Goal: Task Accomplishment & Management: Complete application form

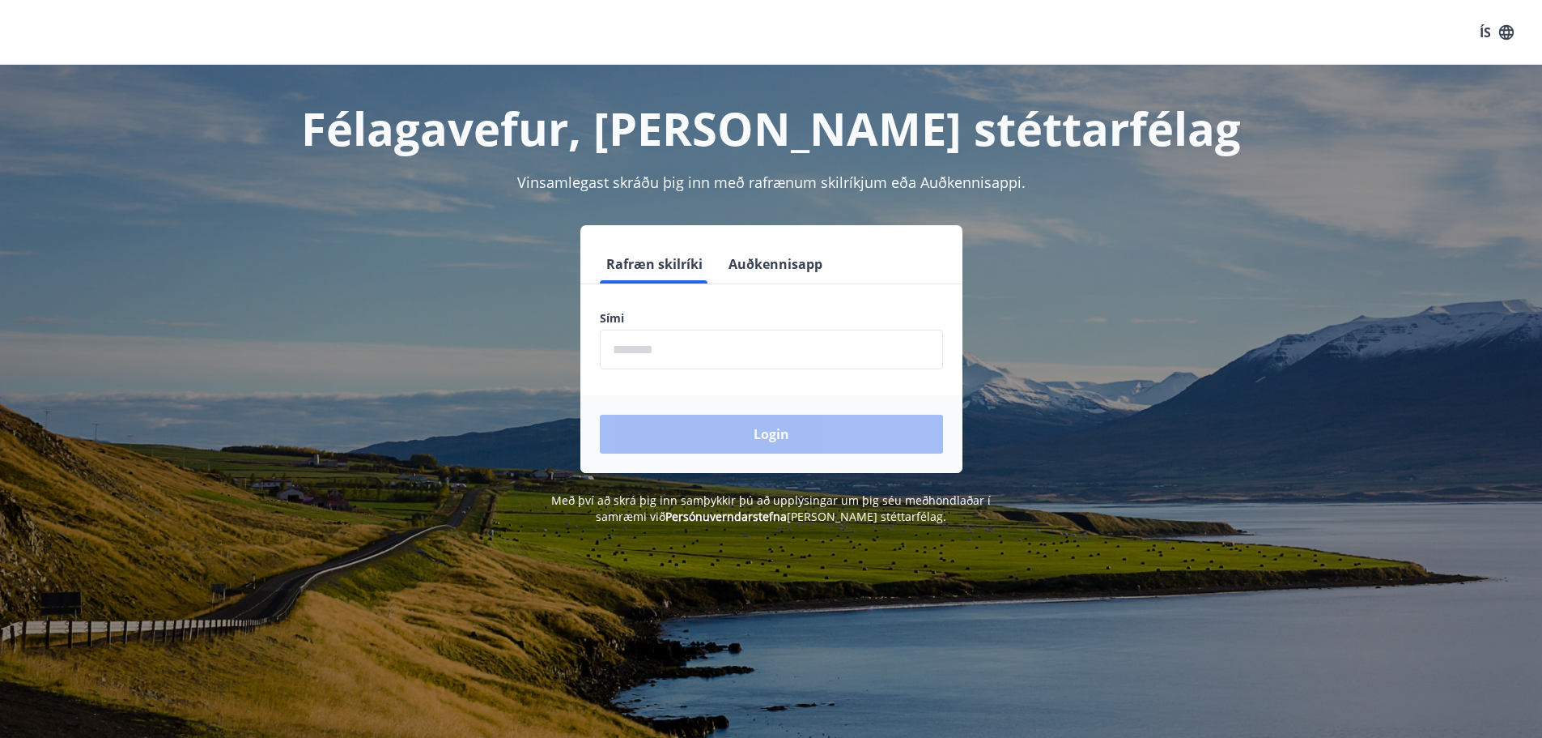
click at [712, 357] on input "phone" at bounding box center [771, 350] width 343 height 40
type input "********"
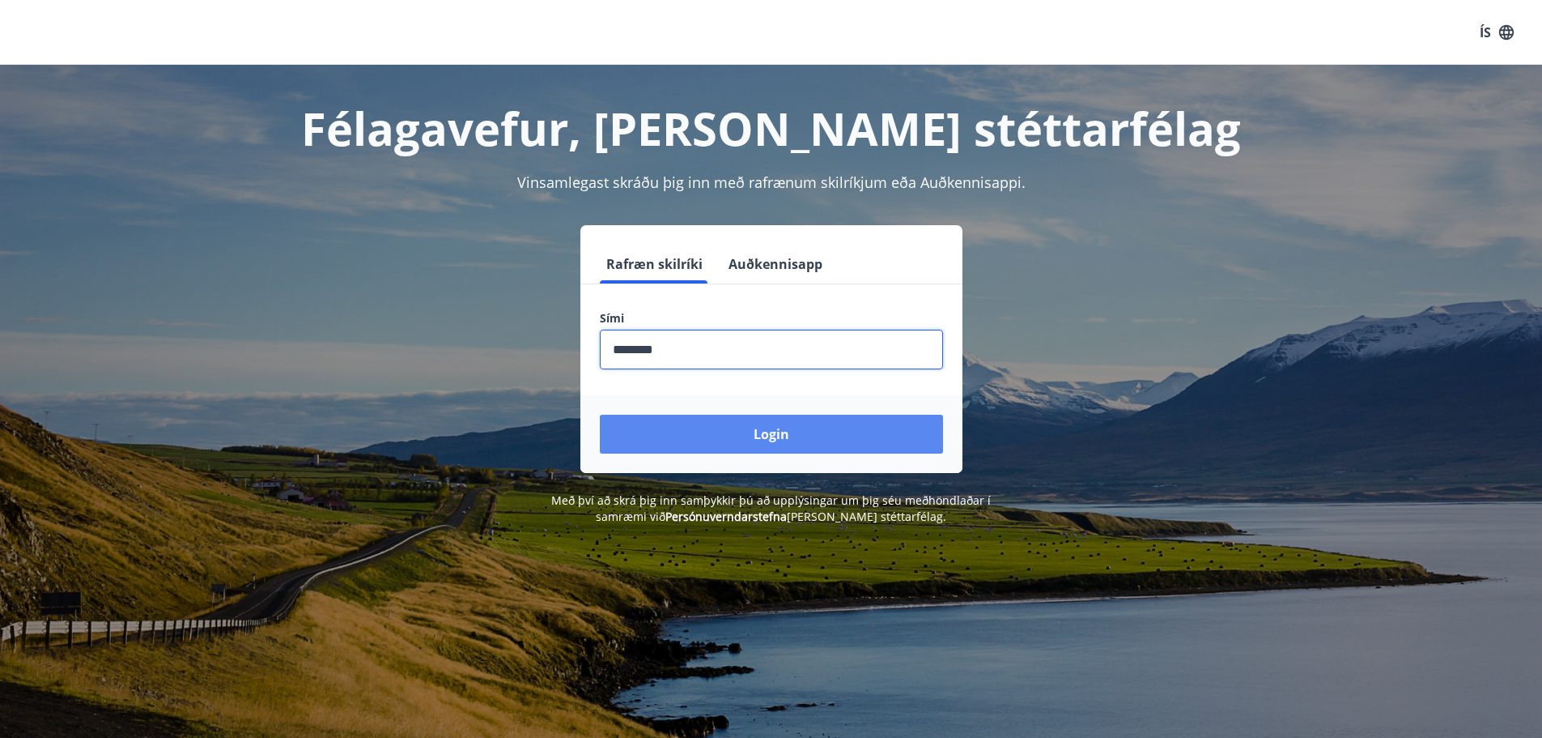
click at [717, 425] on button "Login" at bounding box center [771, 434] width 343 height 39
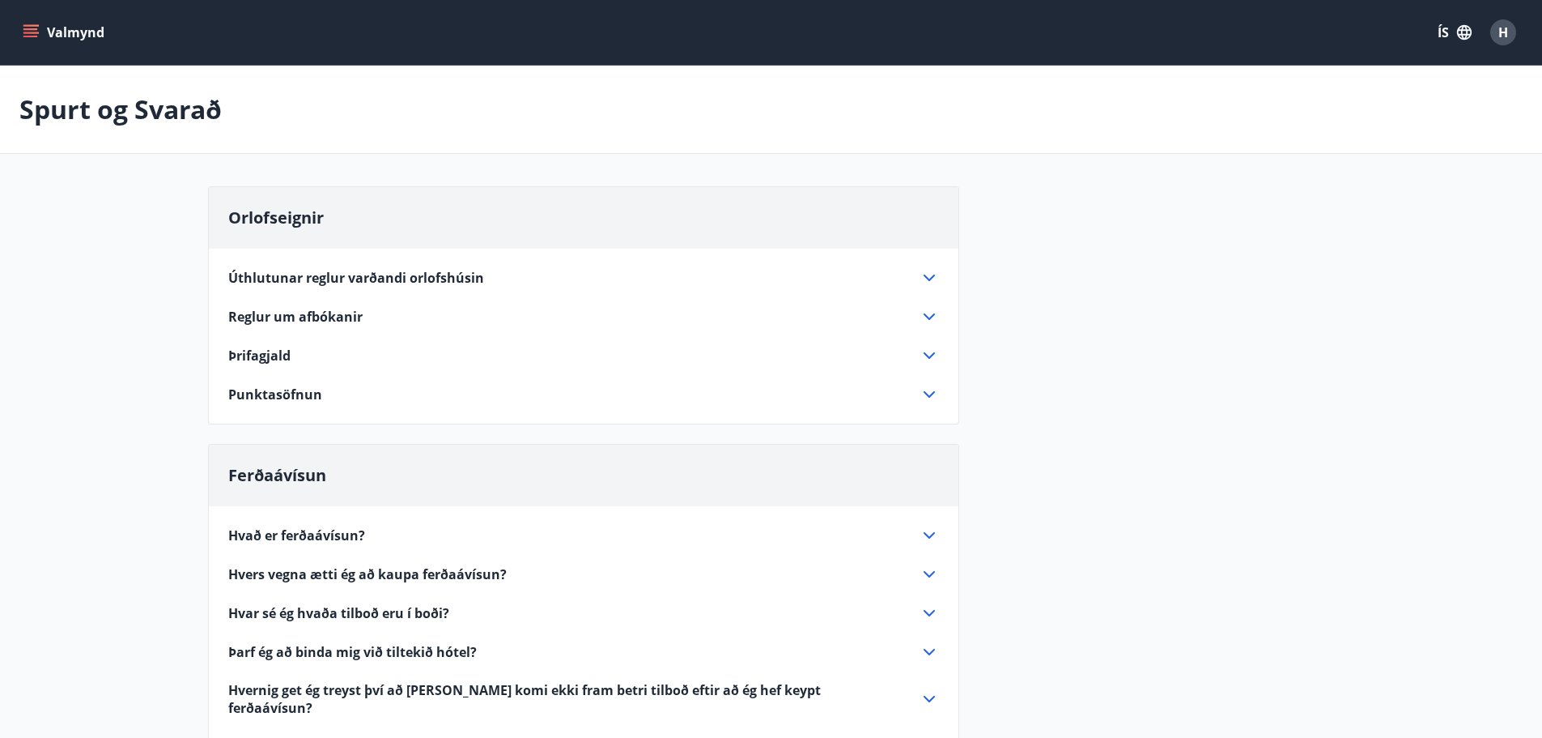
click at [30, 25] on icon "menu" at bounding box center [32, 26] width 18 height 2
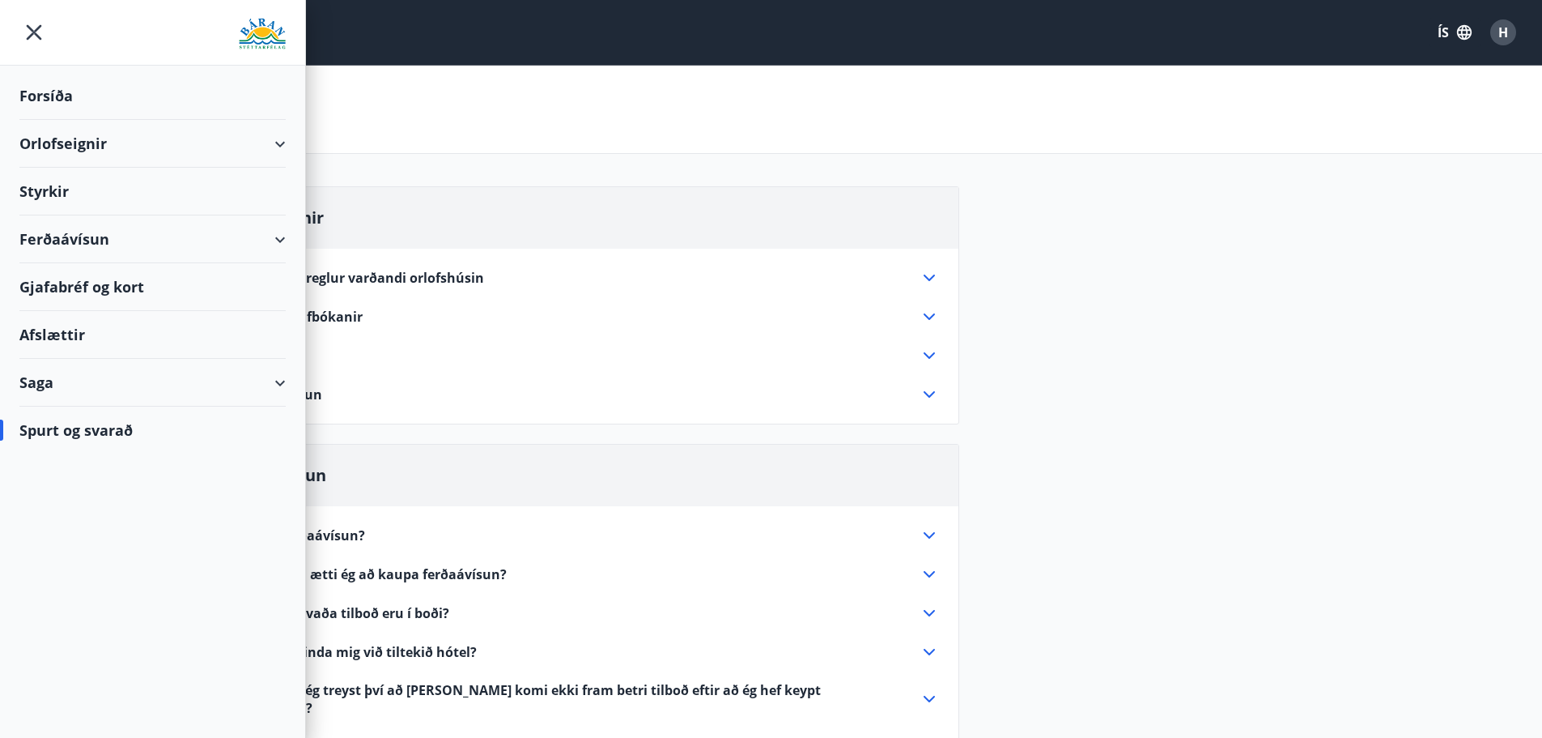
click at [70, 120] on div "Styrkir" at bounding box center [152, 96] width 266 height 48
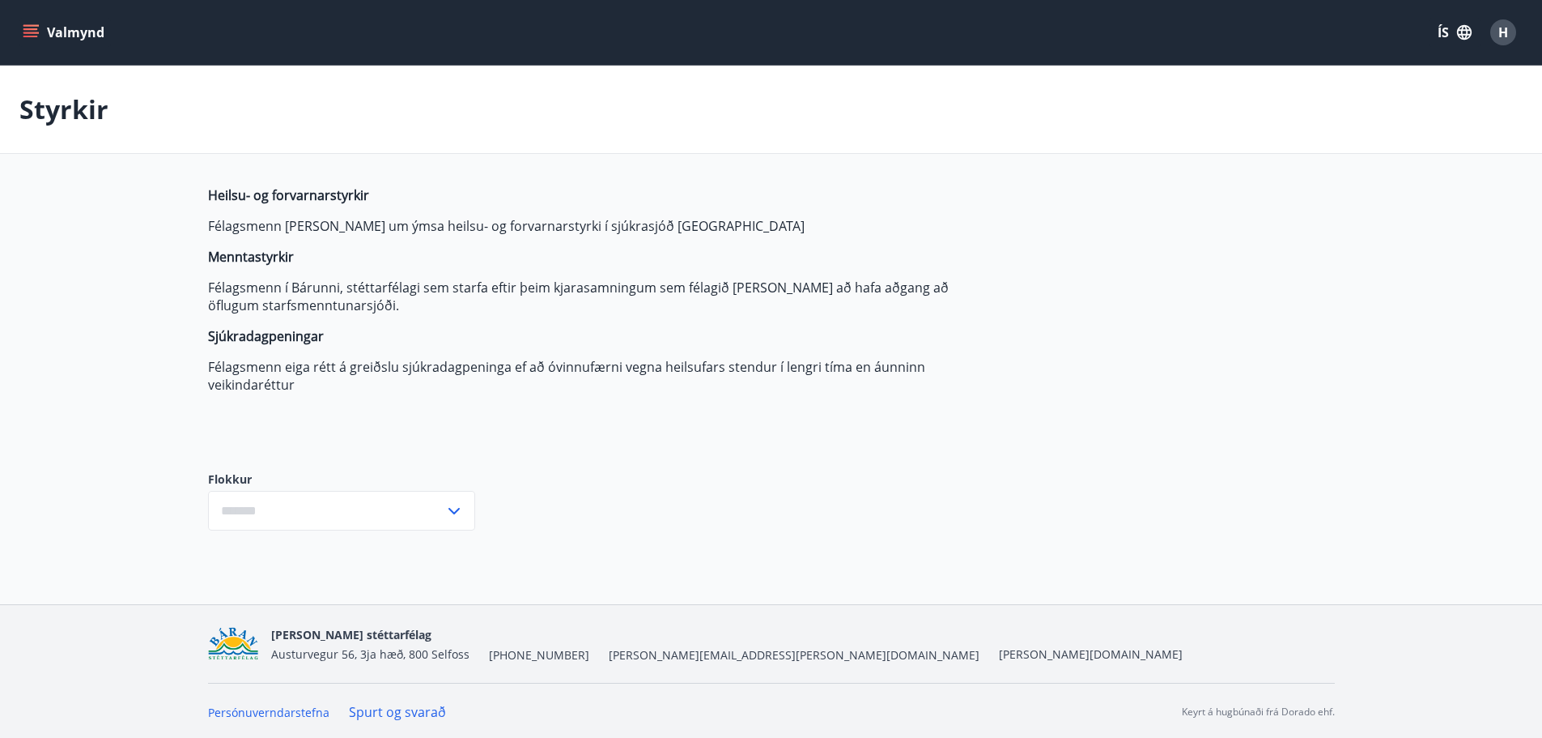
type input "***"
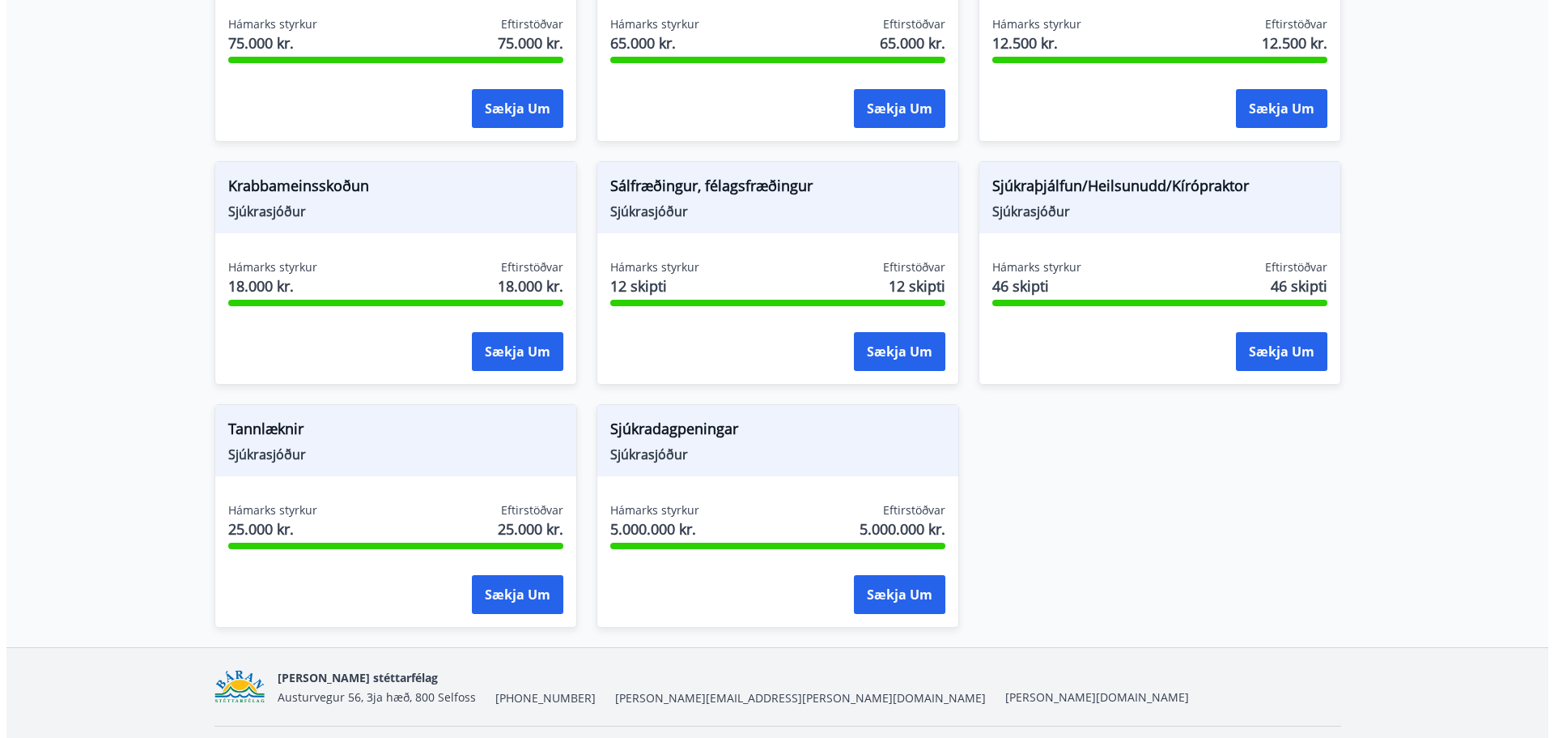
scroll to position [1124, 0]
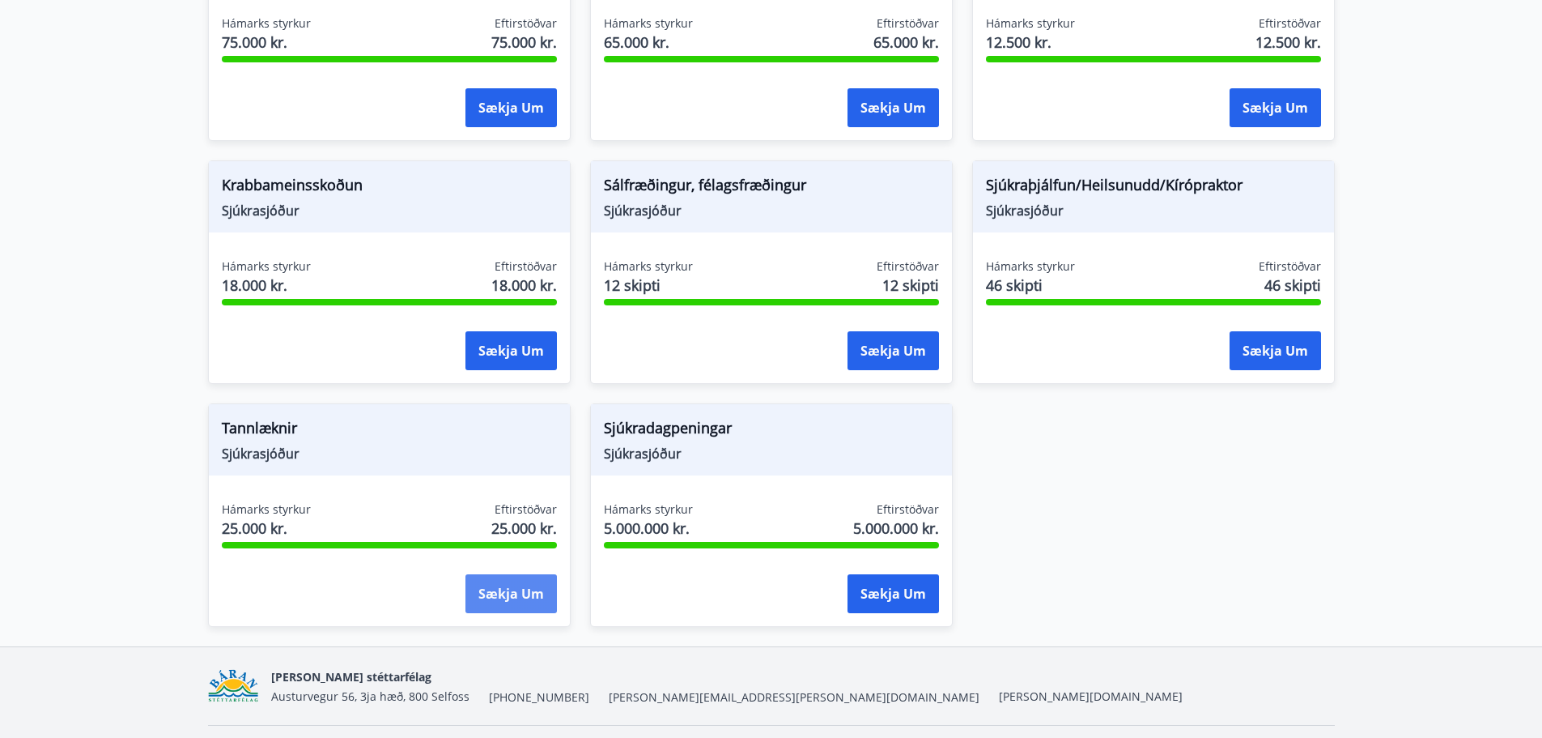
click at [501, 605] on button "Sækja um" at bounding box center [511, 593] width 91 height 39
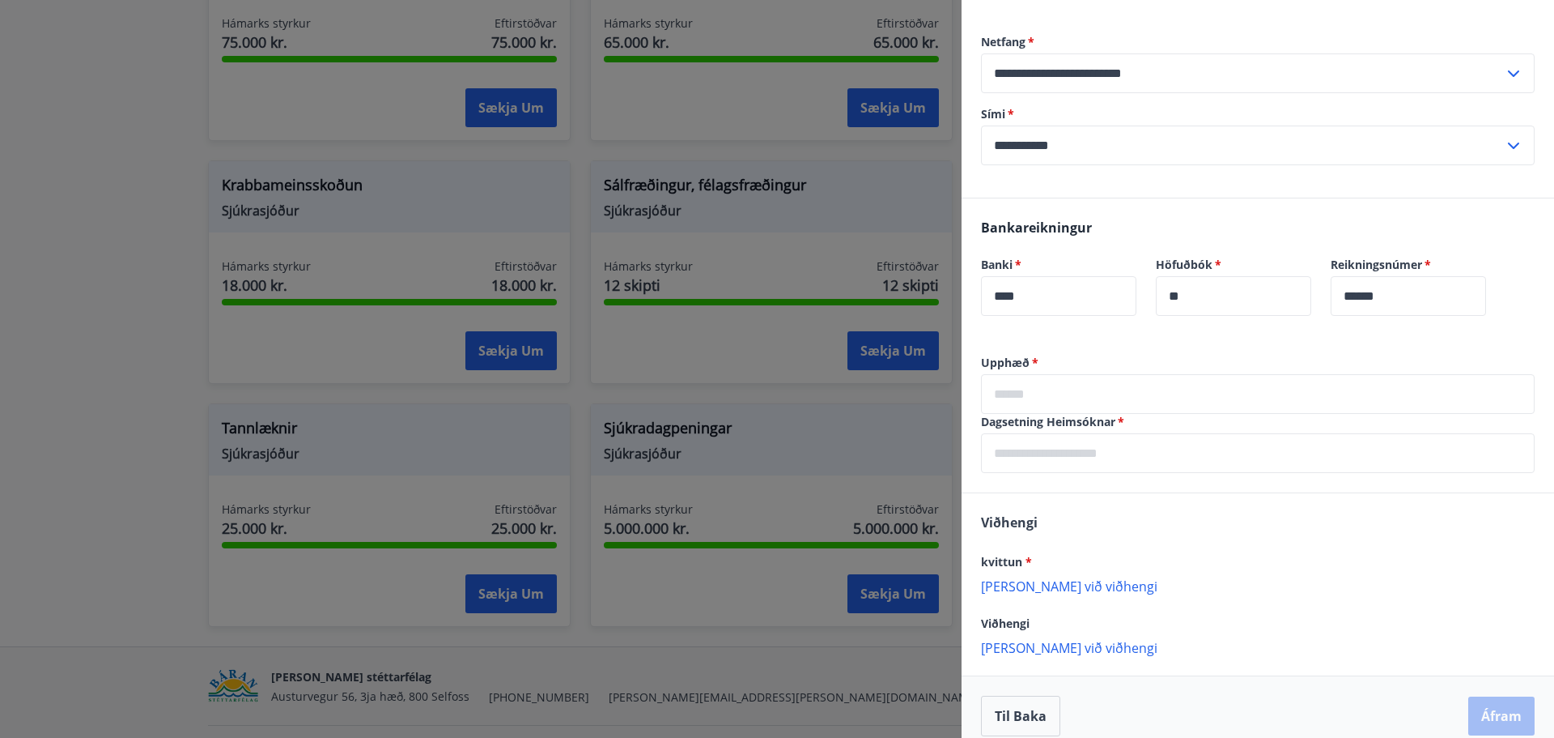
scroll to position [206, 0]
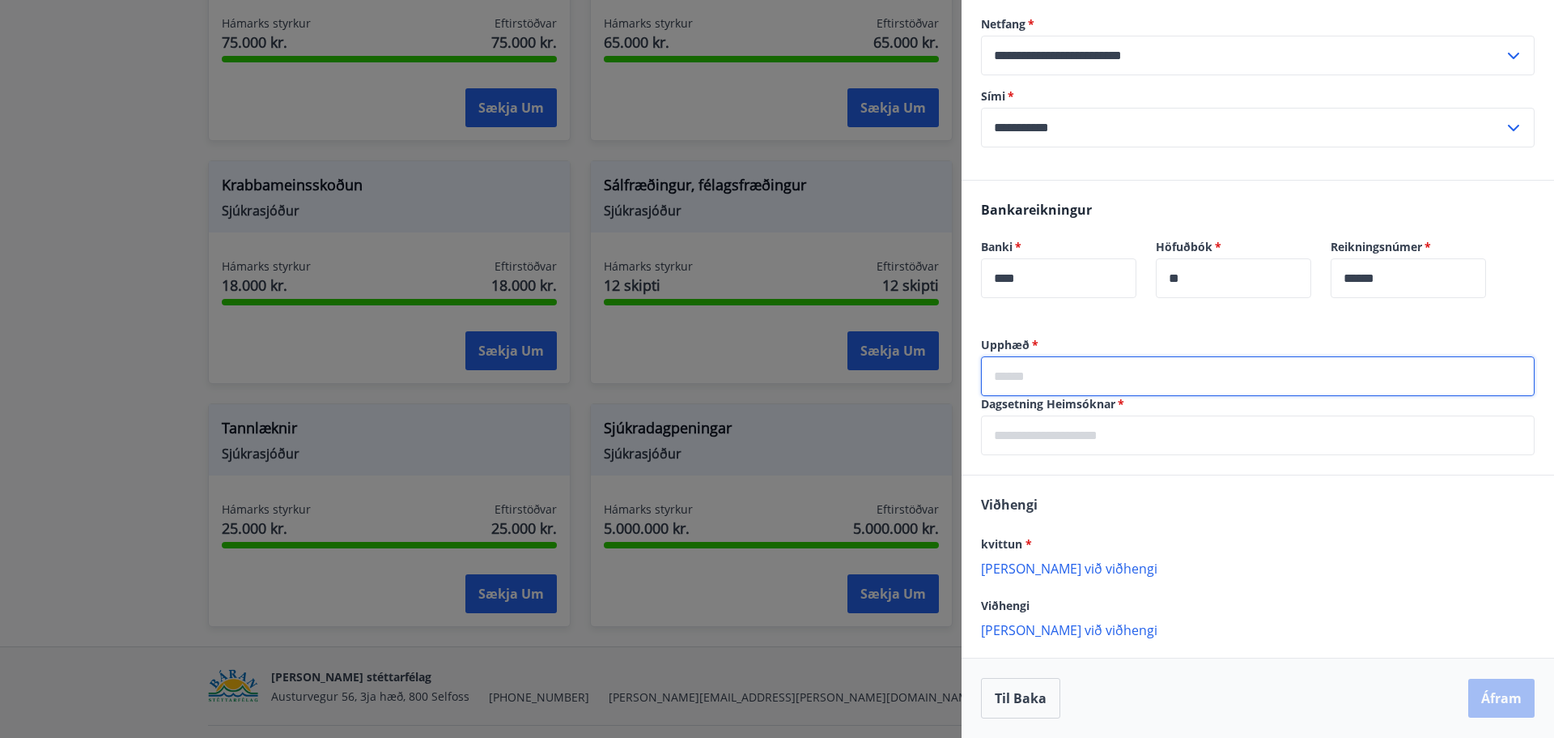
click at [1080, 375] on input "text" at bounding box center [1258, 376] width 554 height 40
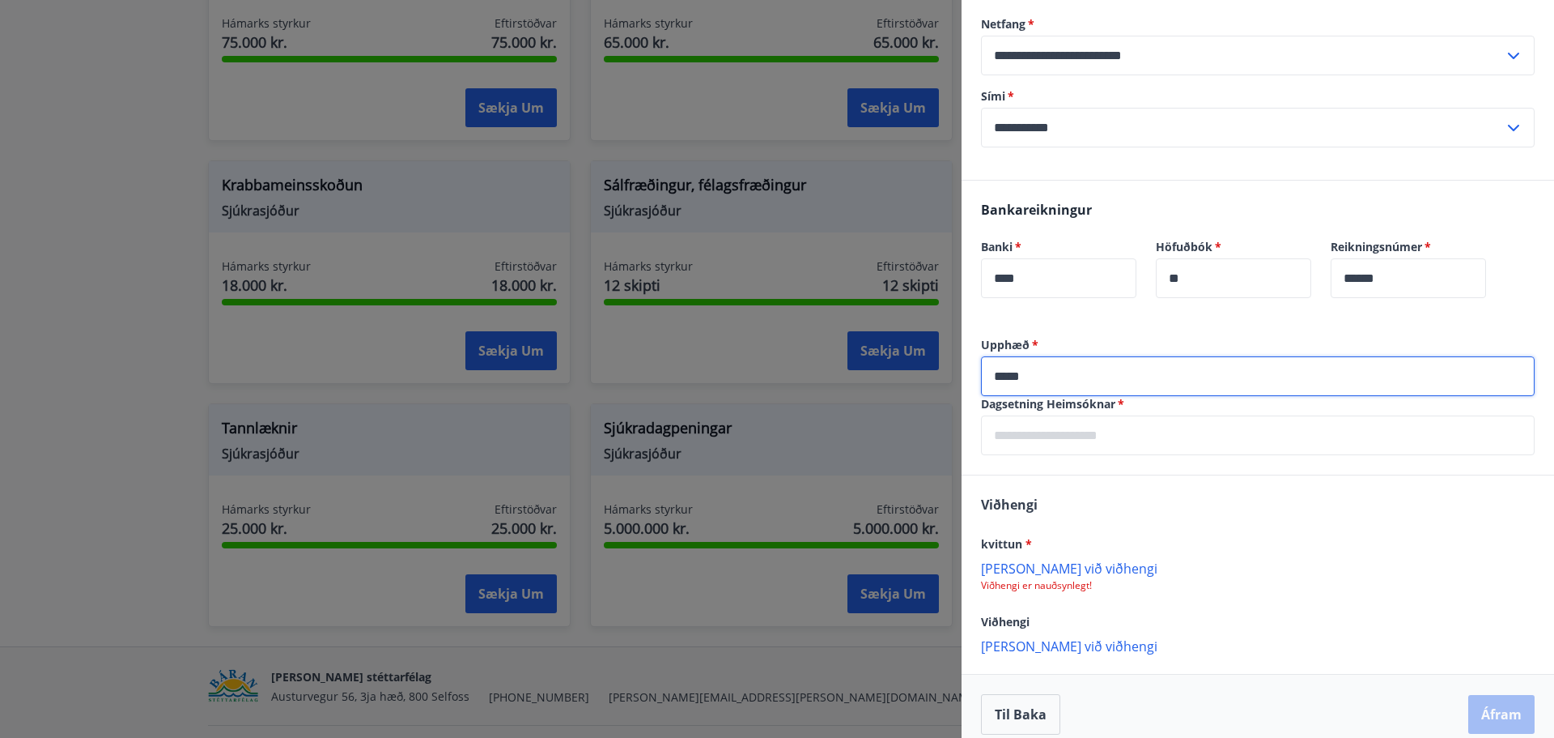
type input "*****"
click at [1125, 509] on div "Viðhengi kvittun * Bæta við viðhengi Viðhengi er nauðsynlegt! Viðhengi Bæta við…" at bounding box center [1258, 574] width 593 height 198
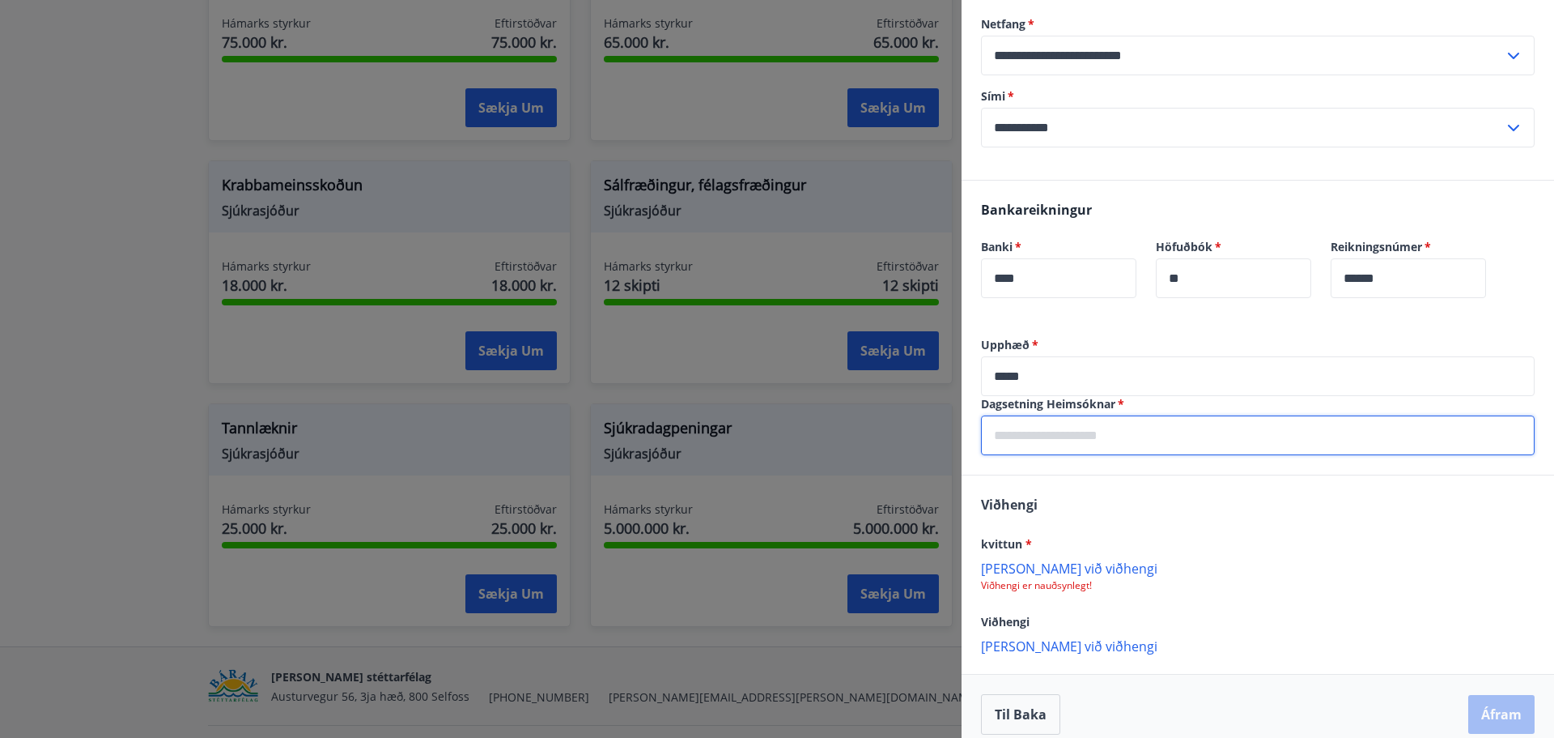
click at [1123, 446] on input "text" at bounding box center [1258, 435] width 554 height 40
type input "**********"
click at [1163, 551] on div "kvittun *" at bounding box center [1258, 543] width 554 height 19
click at [1080, 567] on p "[PERSON_NAME] við viðhengi" at bounding box center [1258, 567] width 554 height 16
click at [1041, 571] on p "[PERSON_NAME] við viðhengi" at bounding box center [1258, 567] width 554 height 16
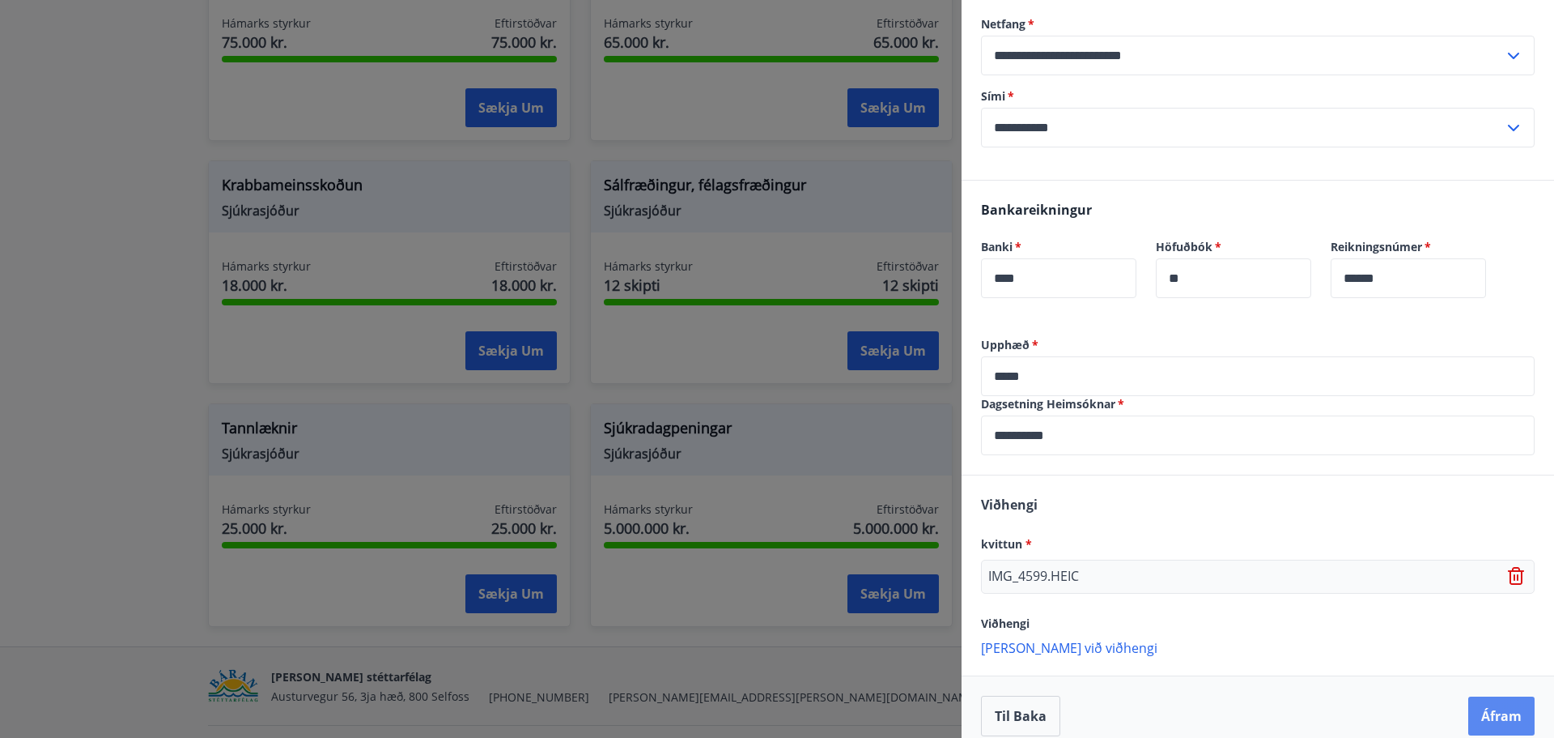
click at [1486, 715] on button "Áfram" at bounding box center [1502, 715] width 66 height 39
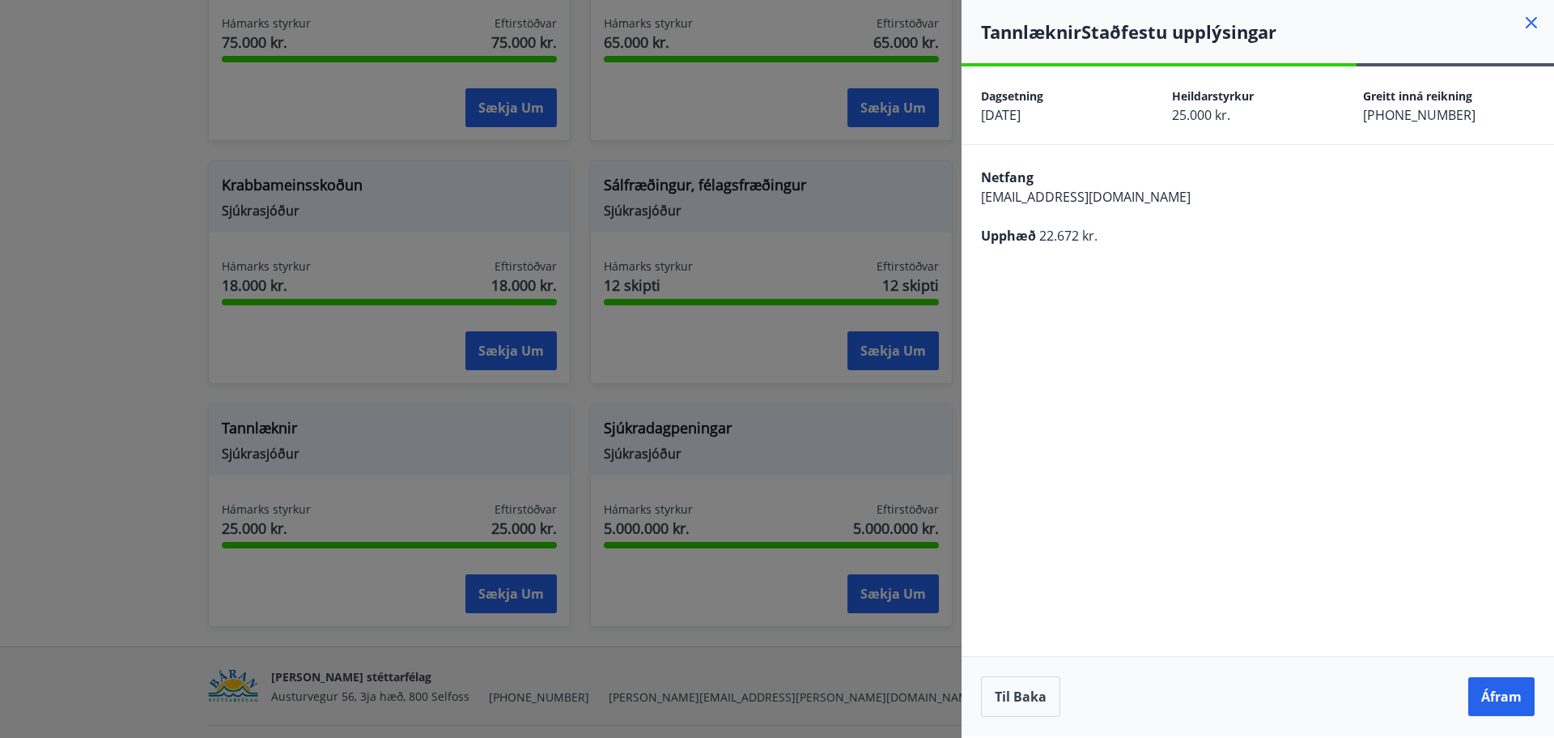
scroll to position [0, 0]
click at [1482, 693] on button "Áfram" at bounding box center [1502, 696] width 66 height 39
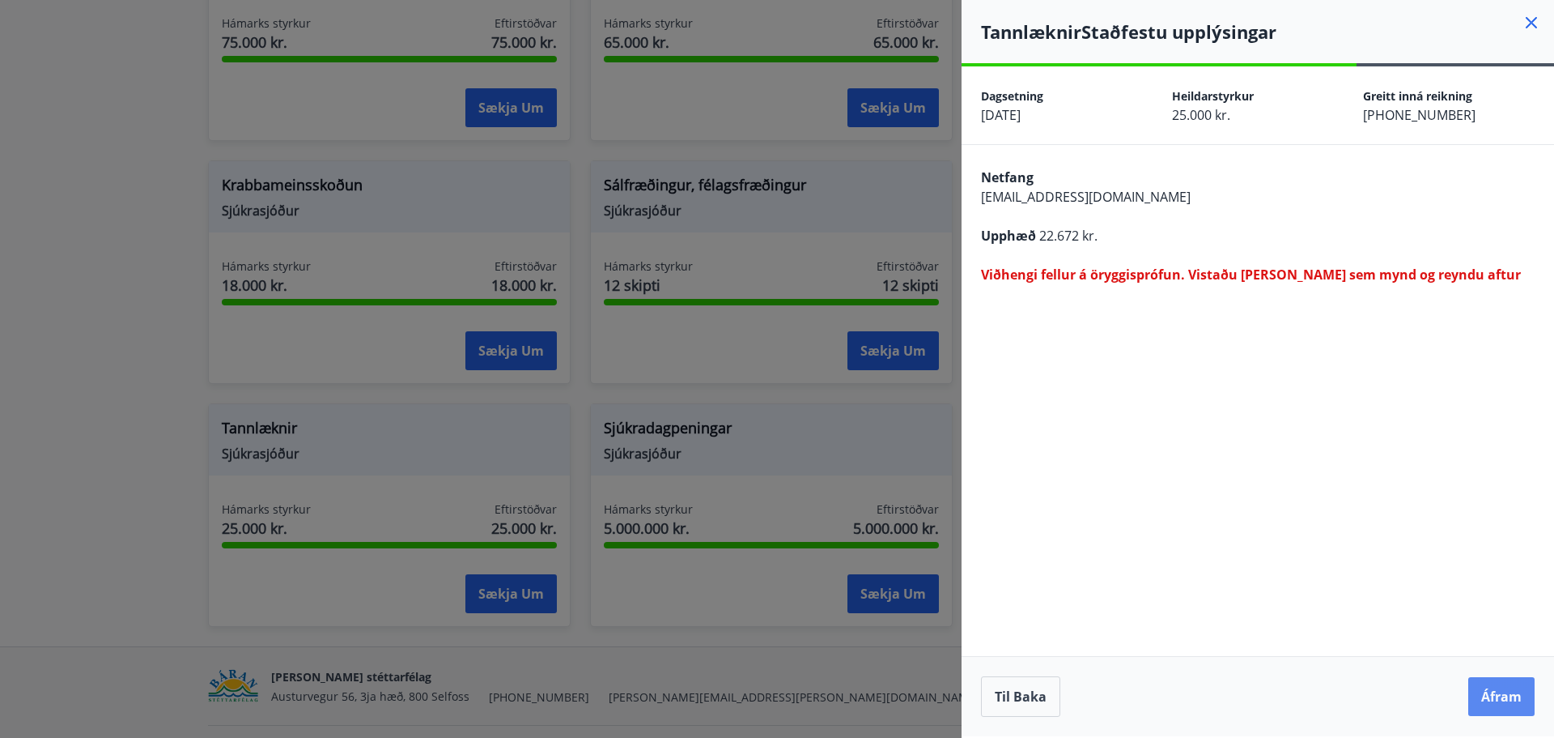
click at [1491, 683] on button "Áfram" at bounding box center [1502, 696] width 66 height 39
click at [1028, 684] on button "Til baka" at bounding box center [1020, 696] width 79 height 40
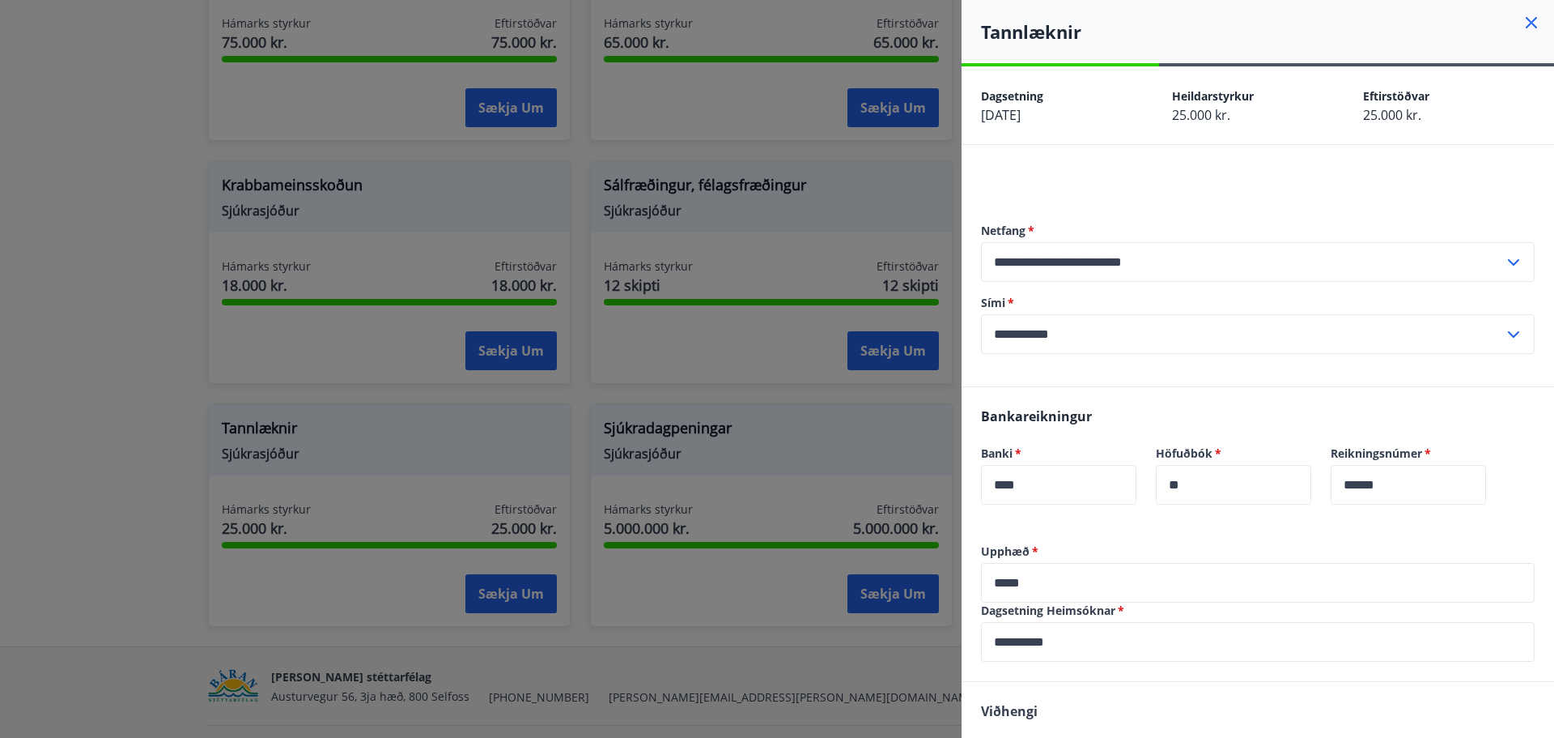
scroll to position [224, 0]
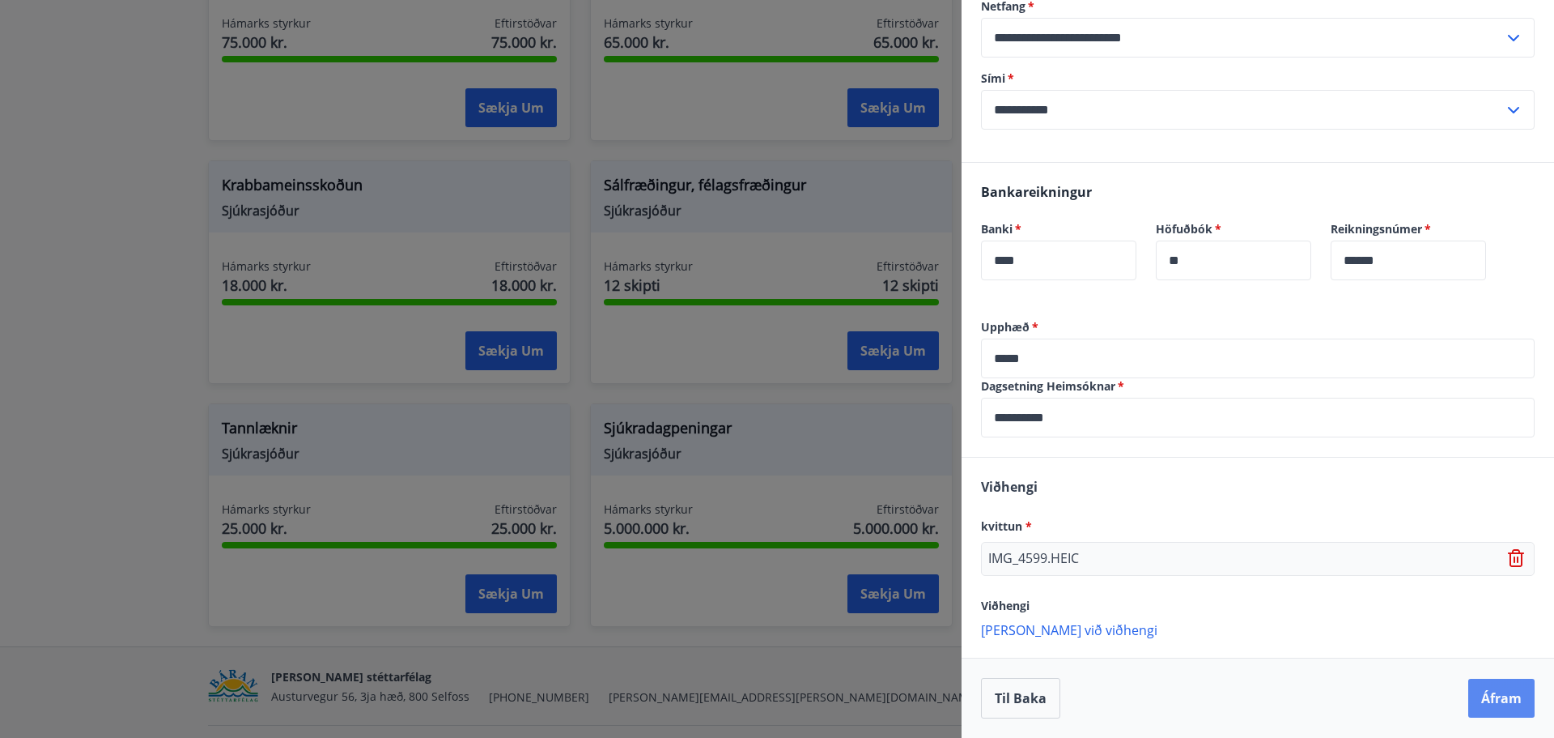
click at [1485, 695] on button "Áfram" at bounding box center [1502, 697] width 66 height 39
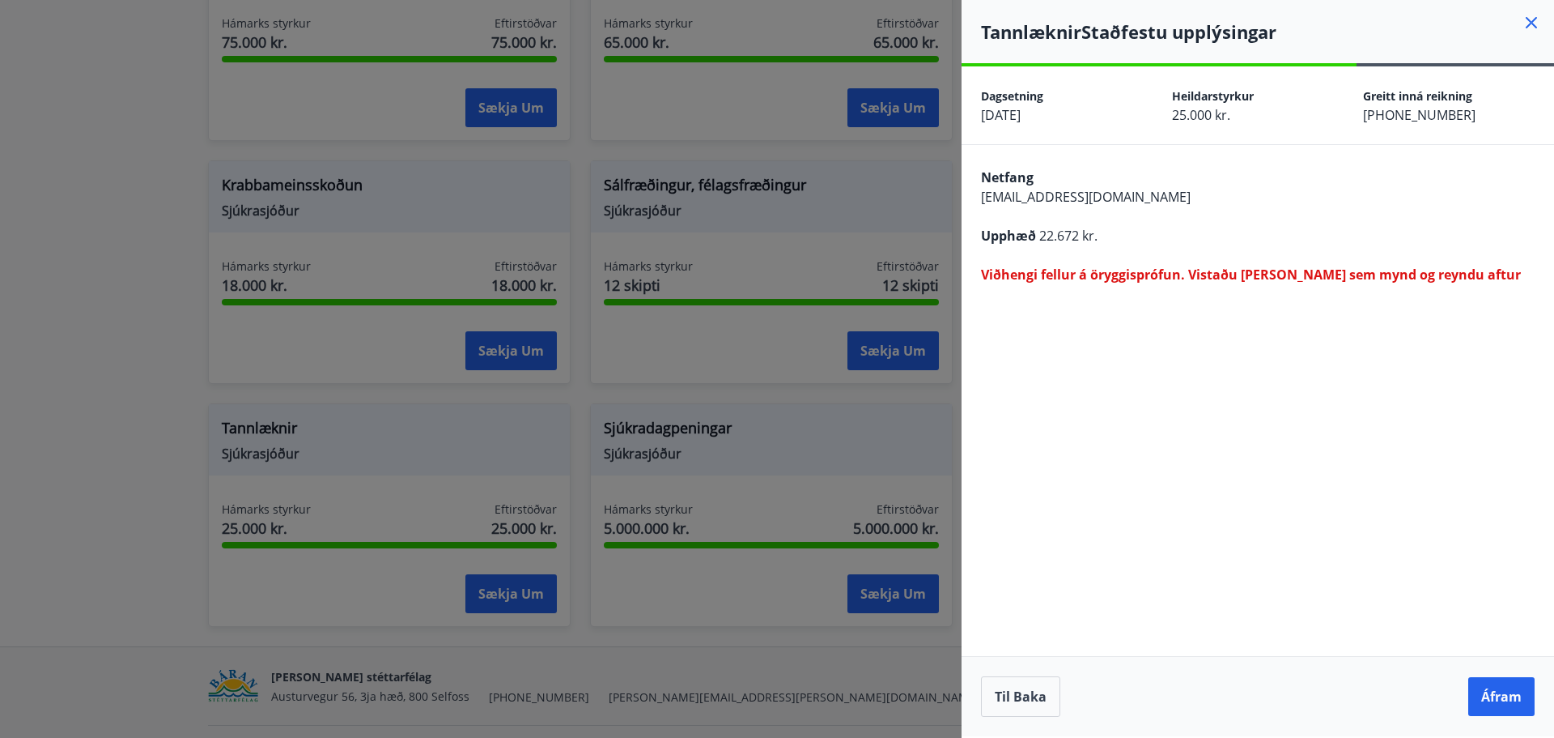
scroll to position [0, 0]
click at [1484, 694] on button "Áfram" at bounding box center [1502, 696] width 66 height 39
click at [1526, 23] on icon at bounding box center [1531, 22] width 19 height 19
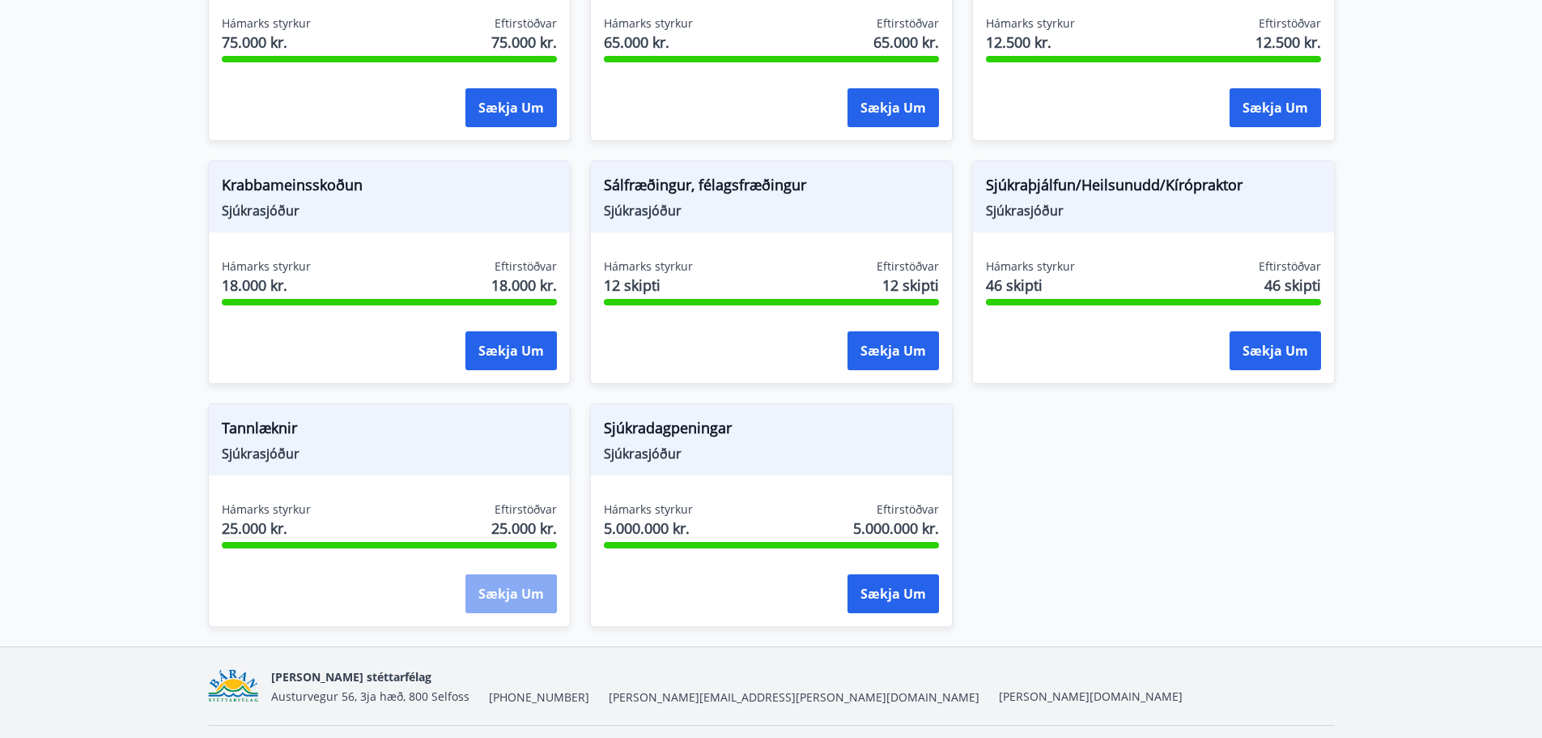
click at [496, 603] on button "Sækja um" at bounding box center [511, 593] width 91 height 39
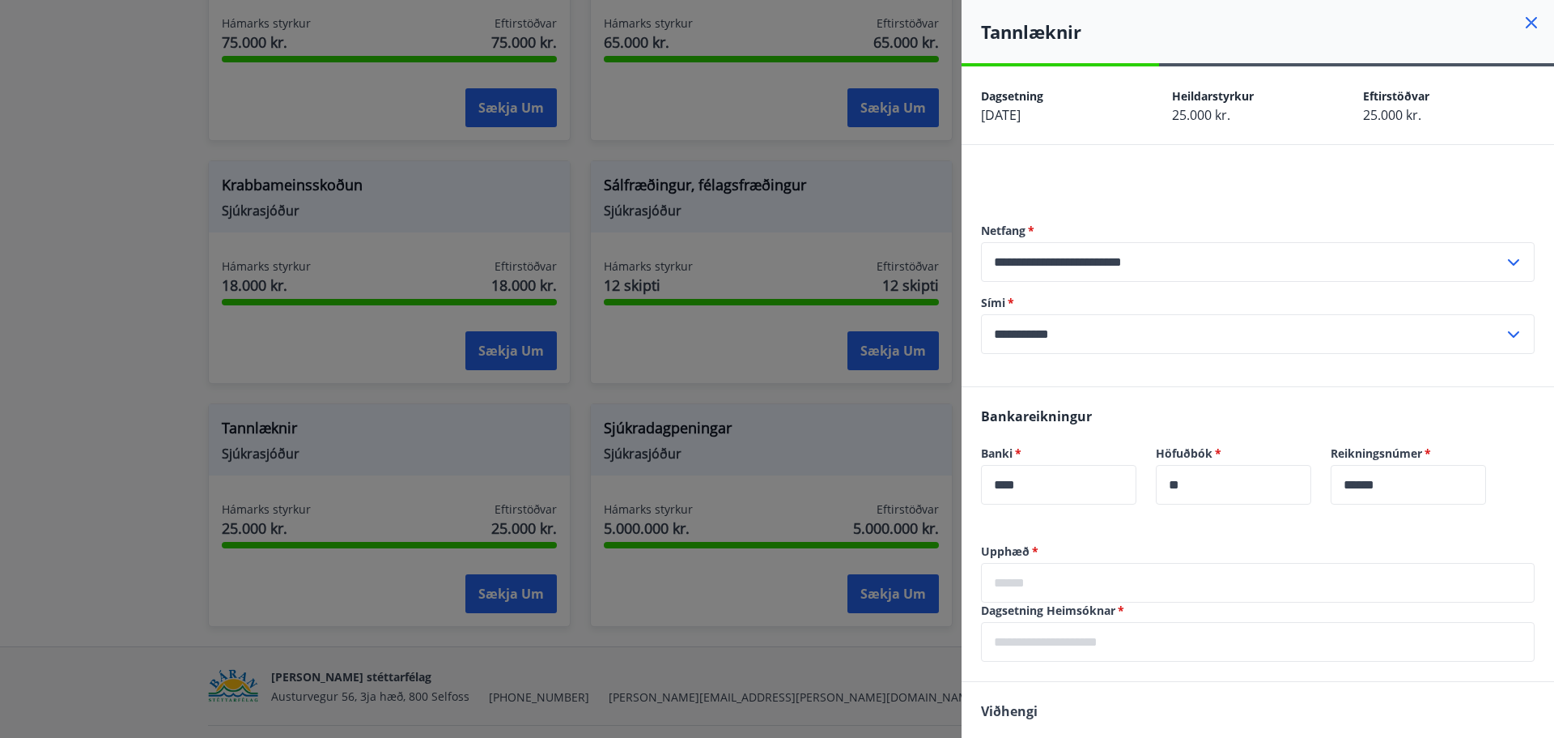
scroll to position [206, 0]
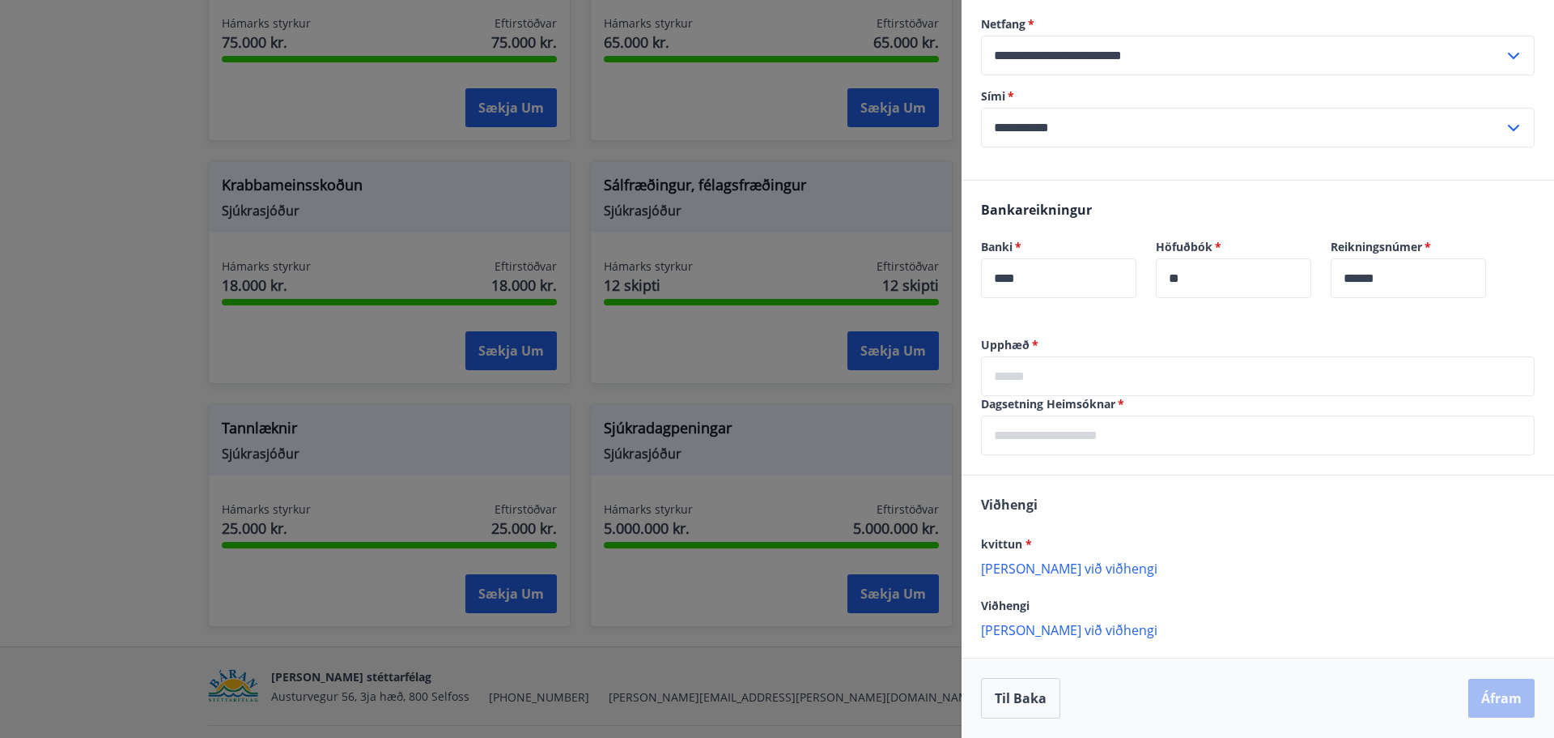
click at [1070, 372] on input "text" at bounding box center [1258, 376] width 554 height 40
type input "*****"
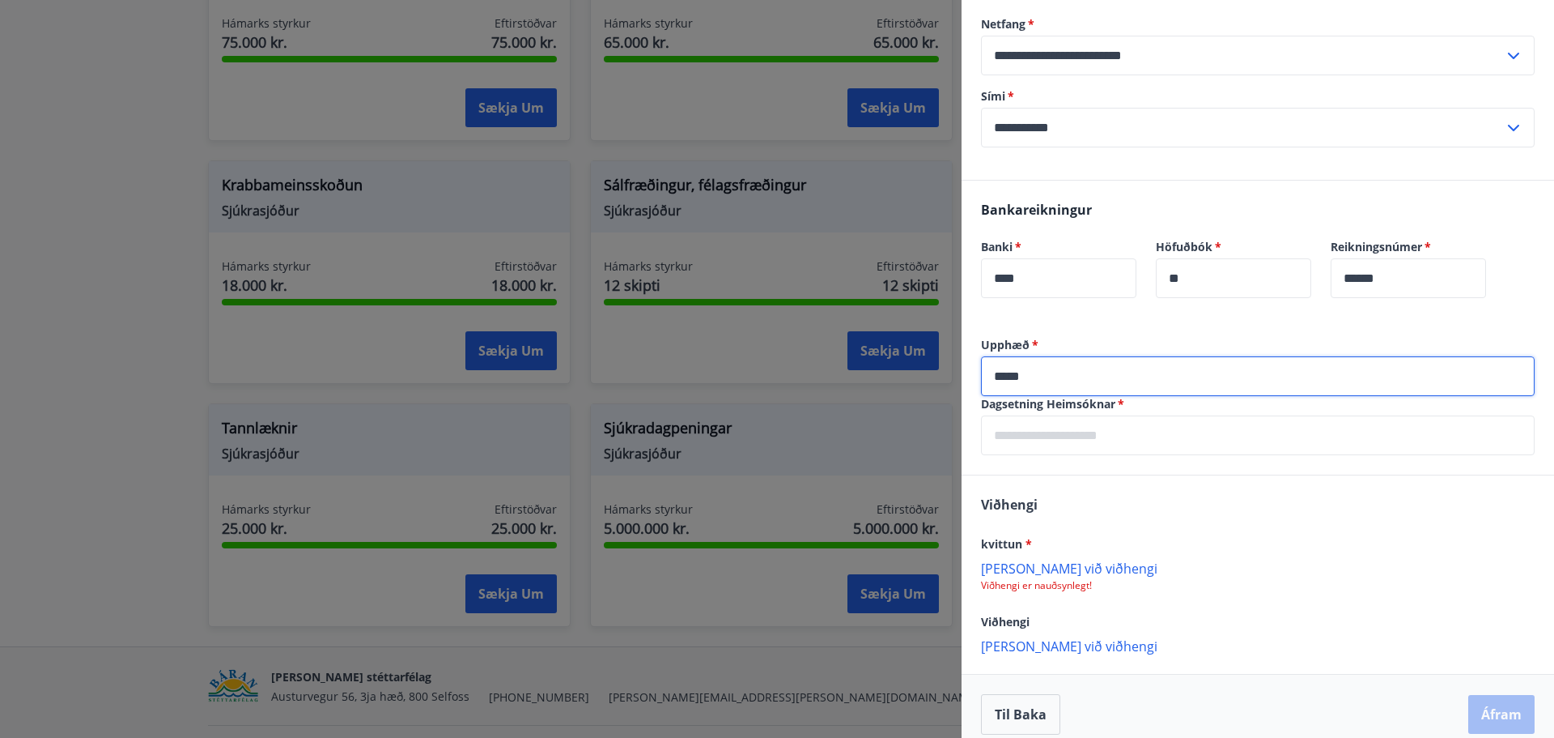
click at [1066, 443] on input "text" at bounding box center [1258, 435] width 554 height 40
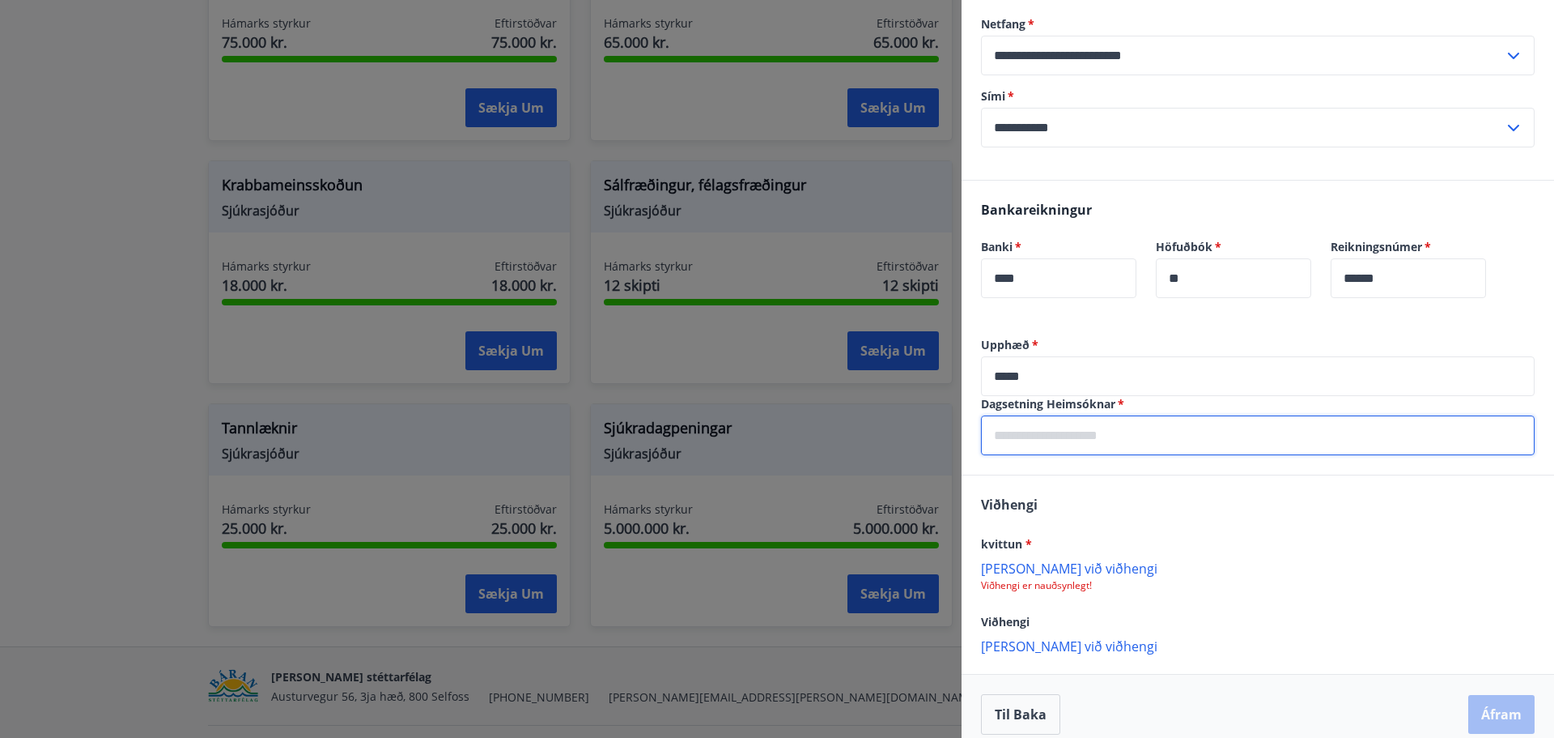
type input "**********"
click at [1060, 566] on p "[PERSON_NAME] við viðhengi" at bounding box center [1258, 567] width 554 height 16
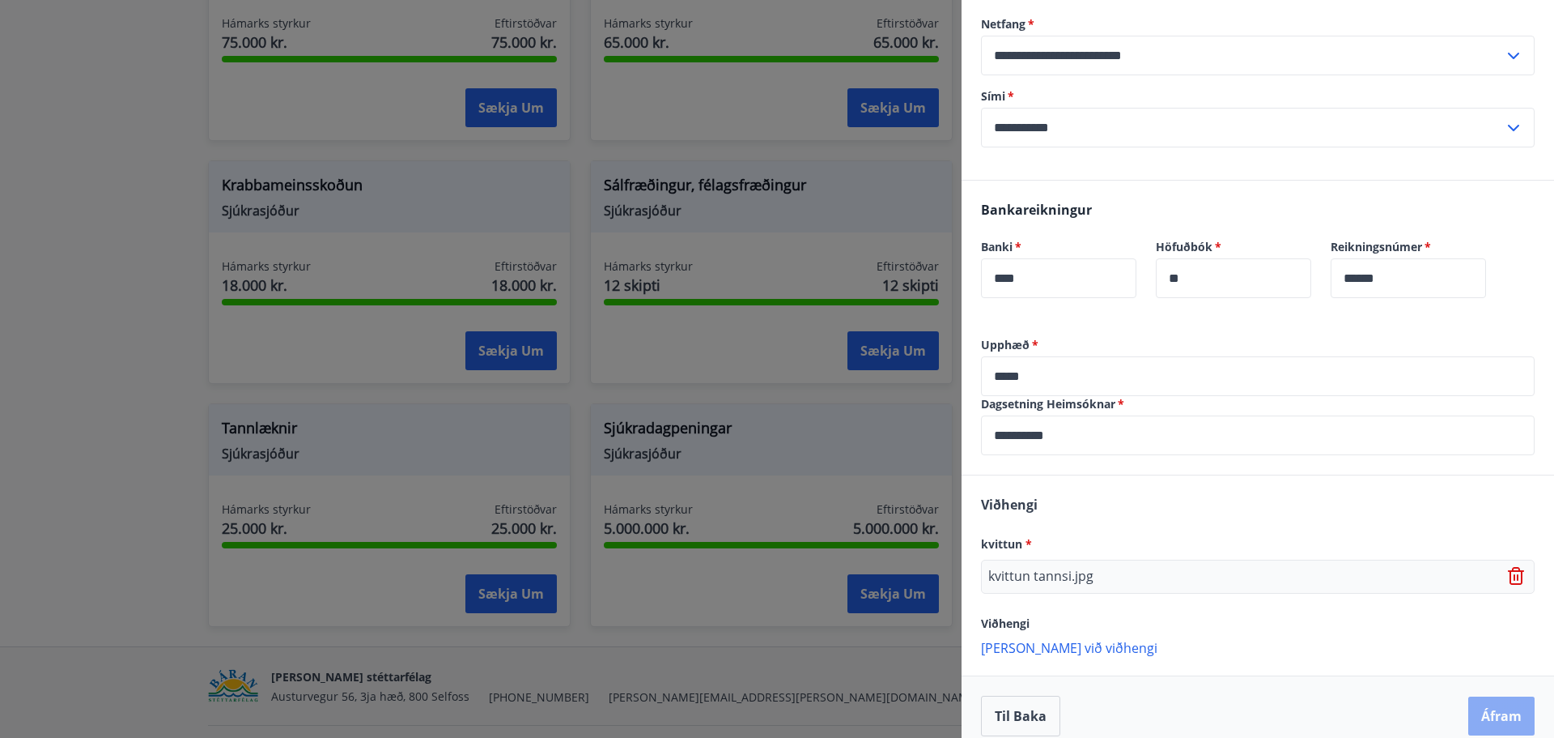
click at [1479, 702] on button "Áfram" at bounding box center [1502, 715] width 66 height 39
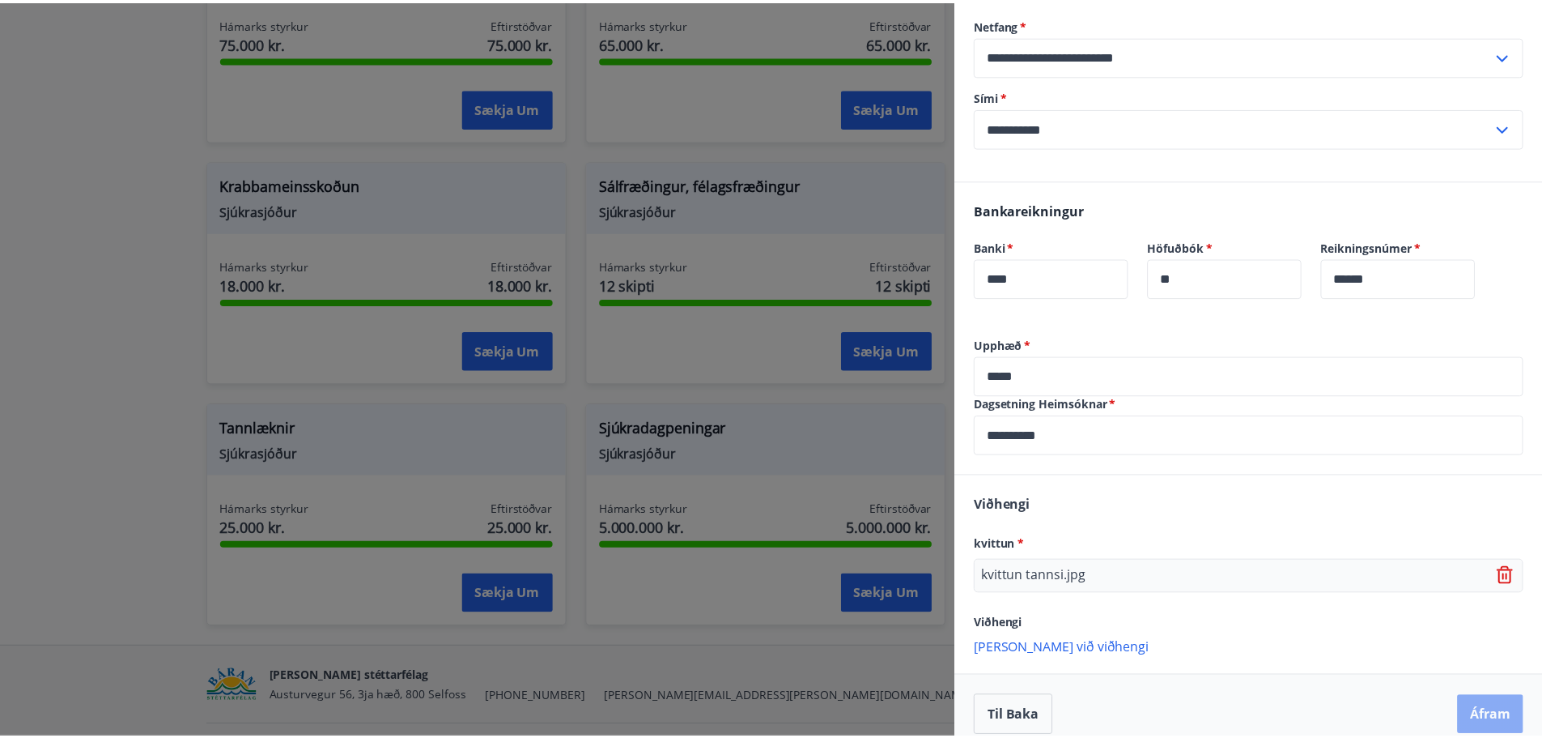
scroll to position [0, 0]
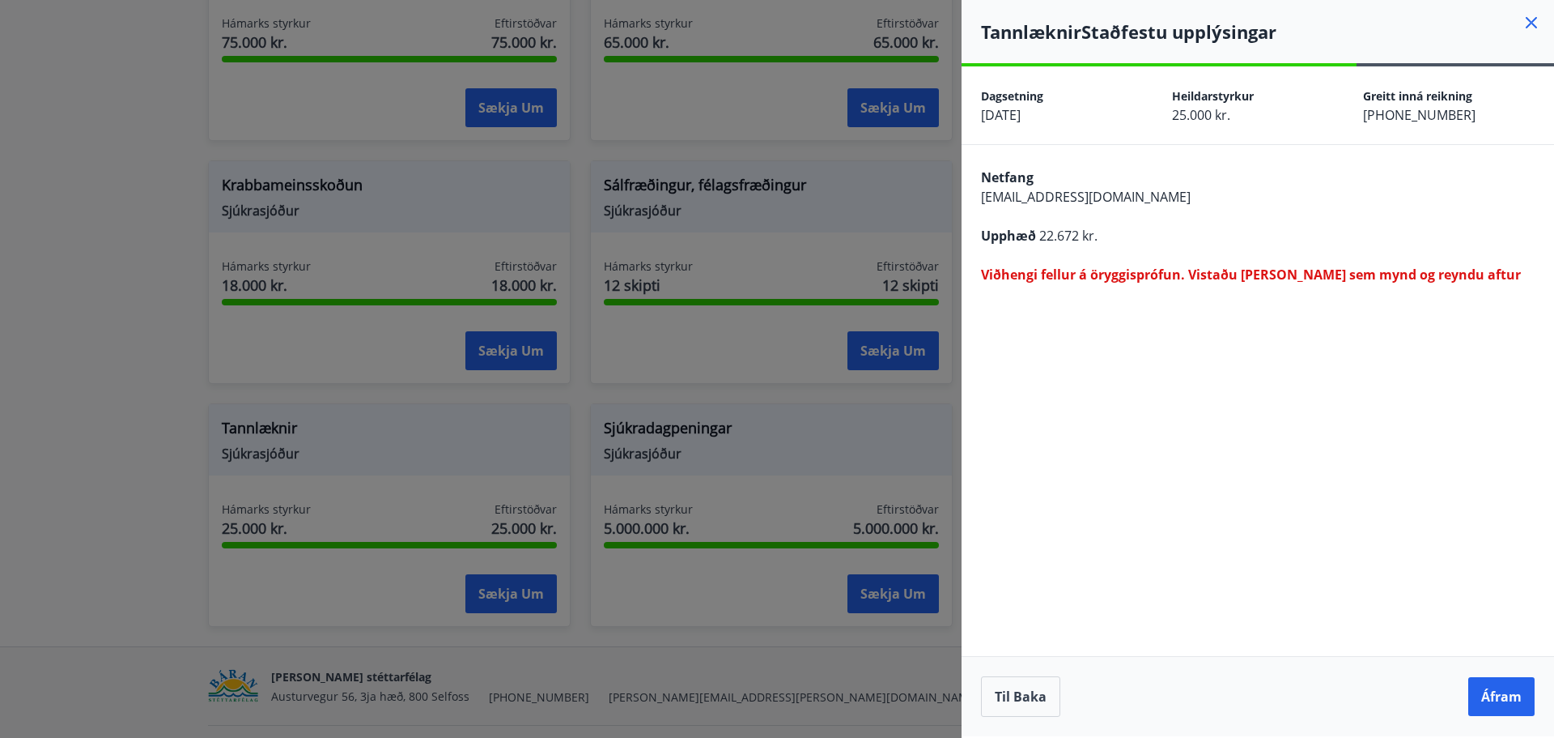
click at [1503, 675] on div "Til baka Áfram" at bounding box center [1258, 696] width 593 height 80
click at [1529, 25] on icon at bounding box center [1531, 22] width 11 height 11
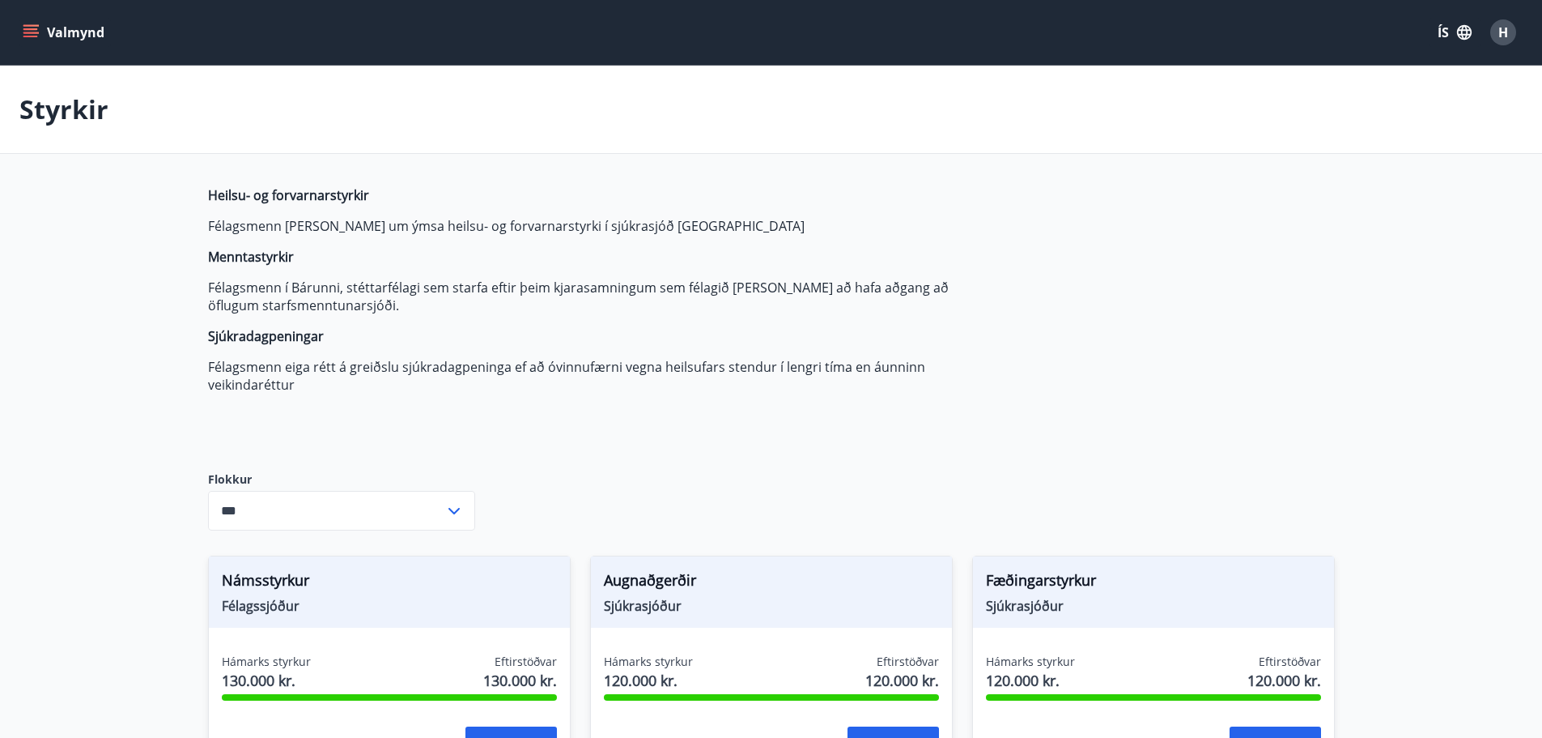
type input "***"
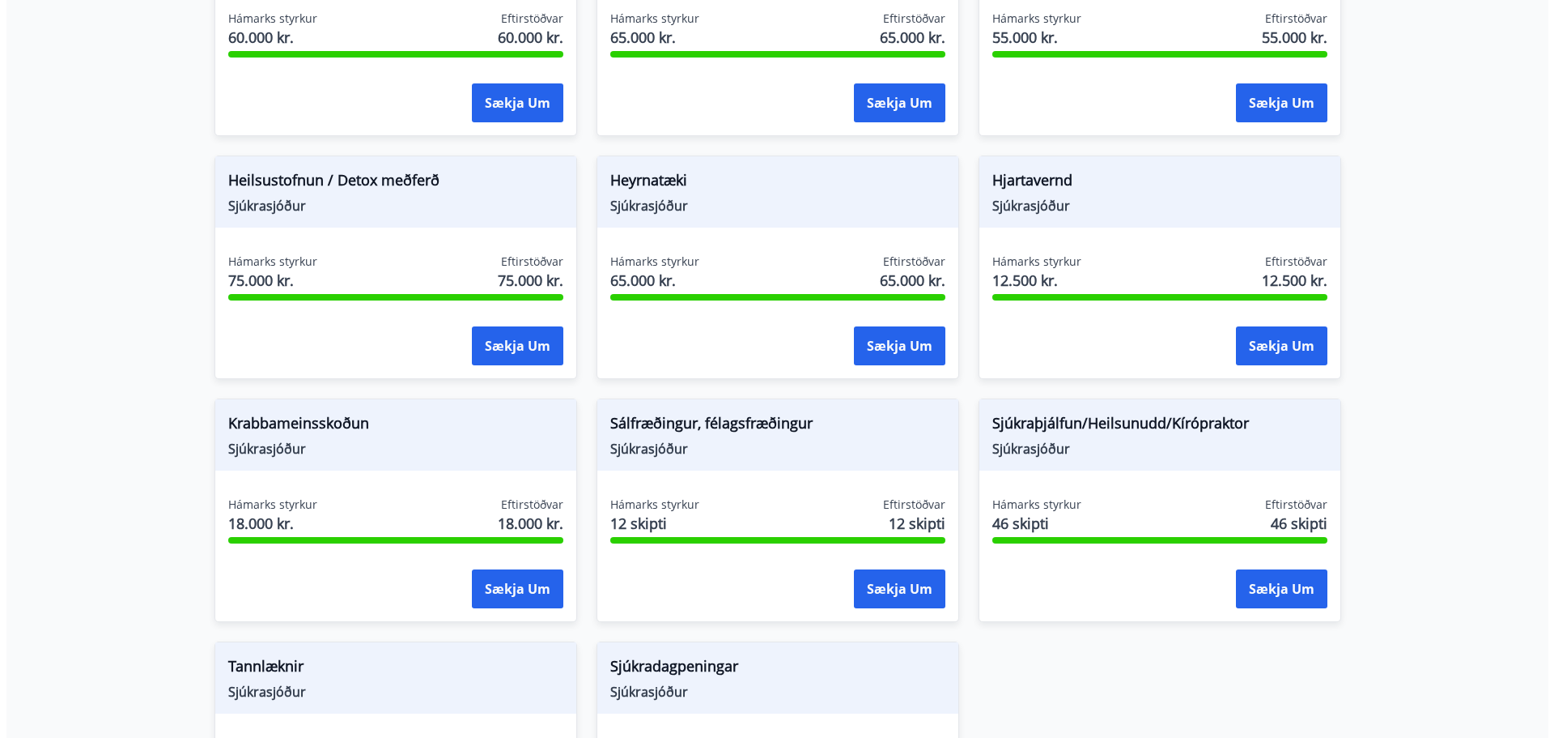
scroll to position [1168, 0]
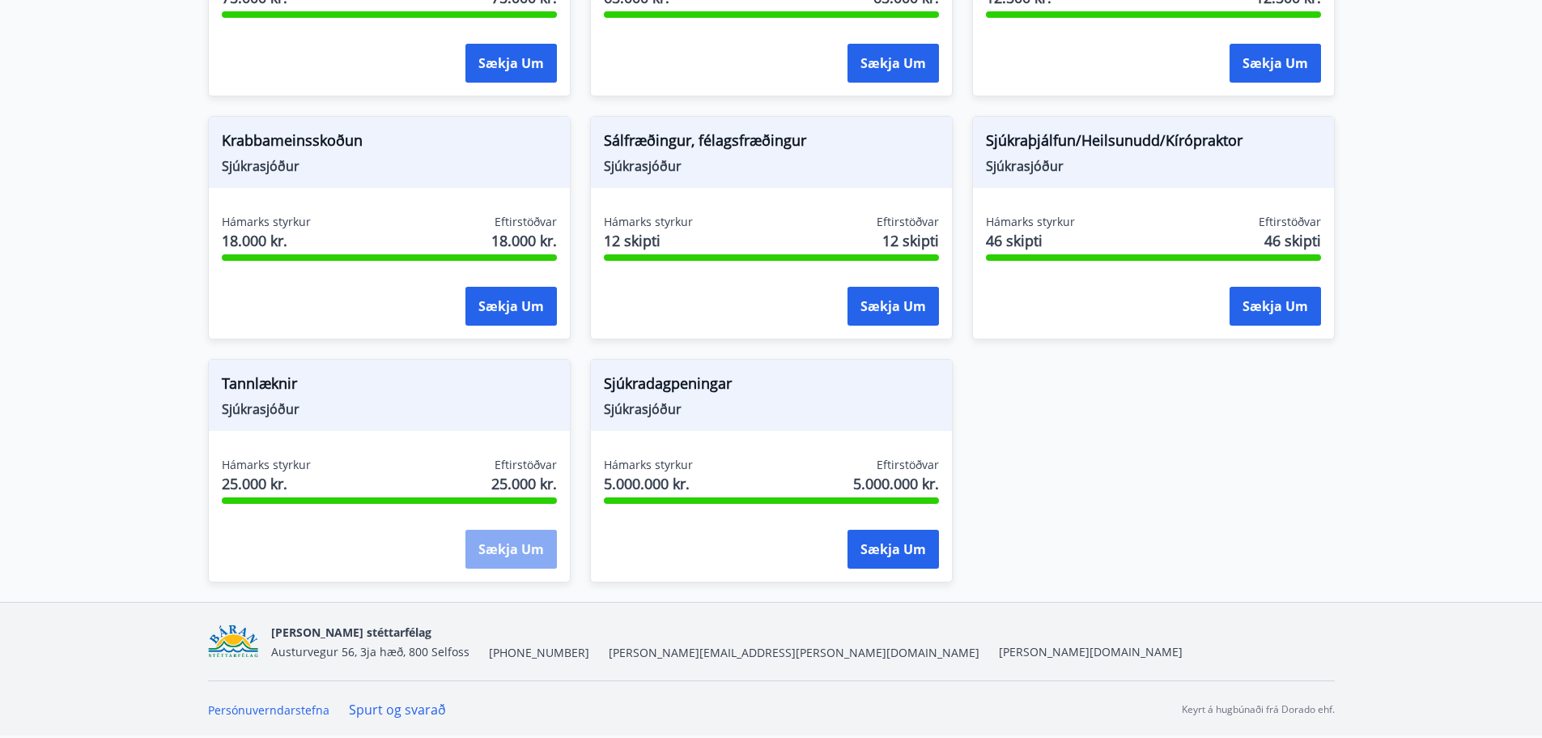
click at [507, 551] on button "Sækja um" at bounding box center [511, 548] width 91 height 39
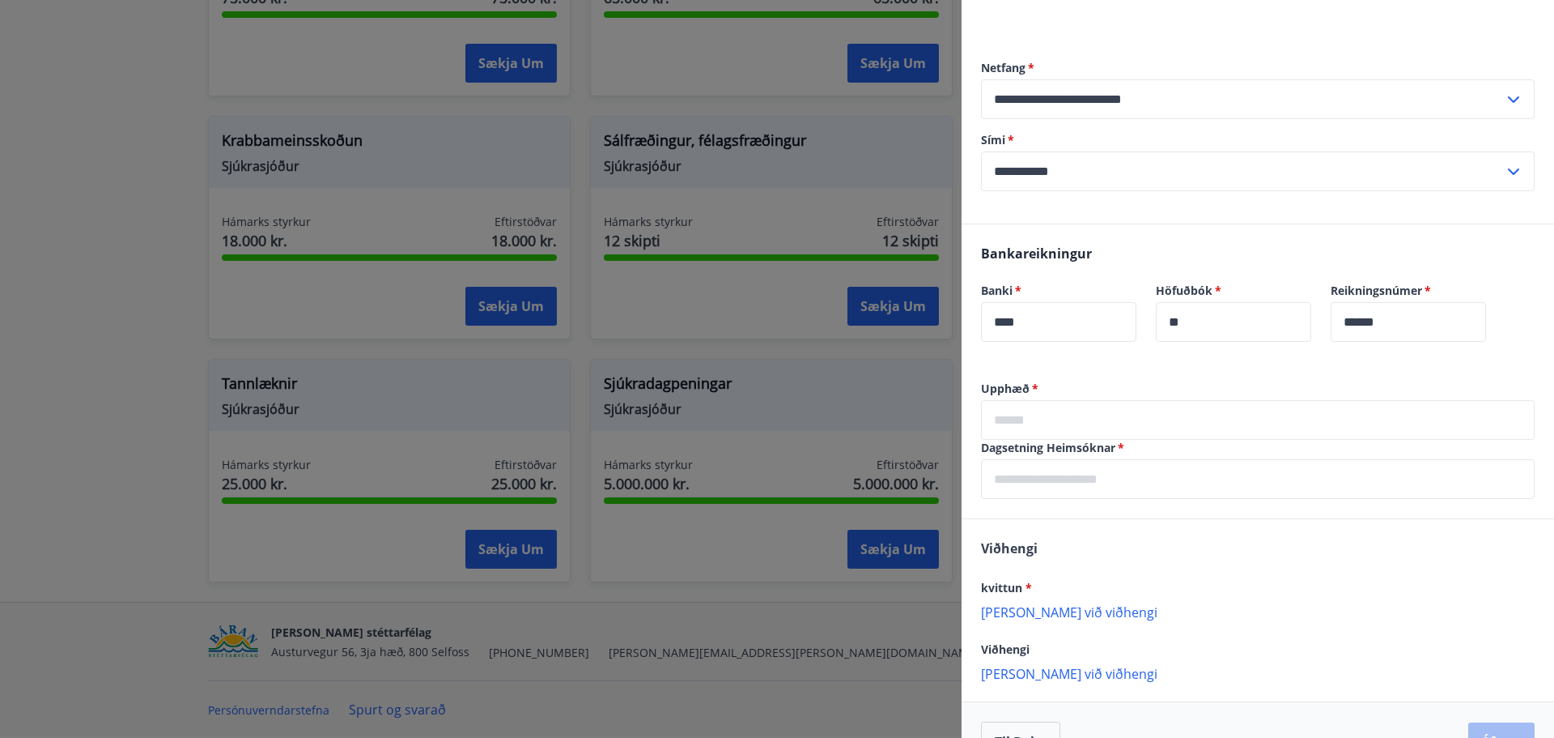
scroll to position [170, 0]
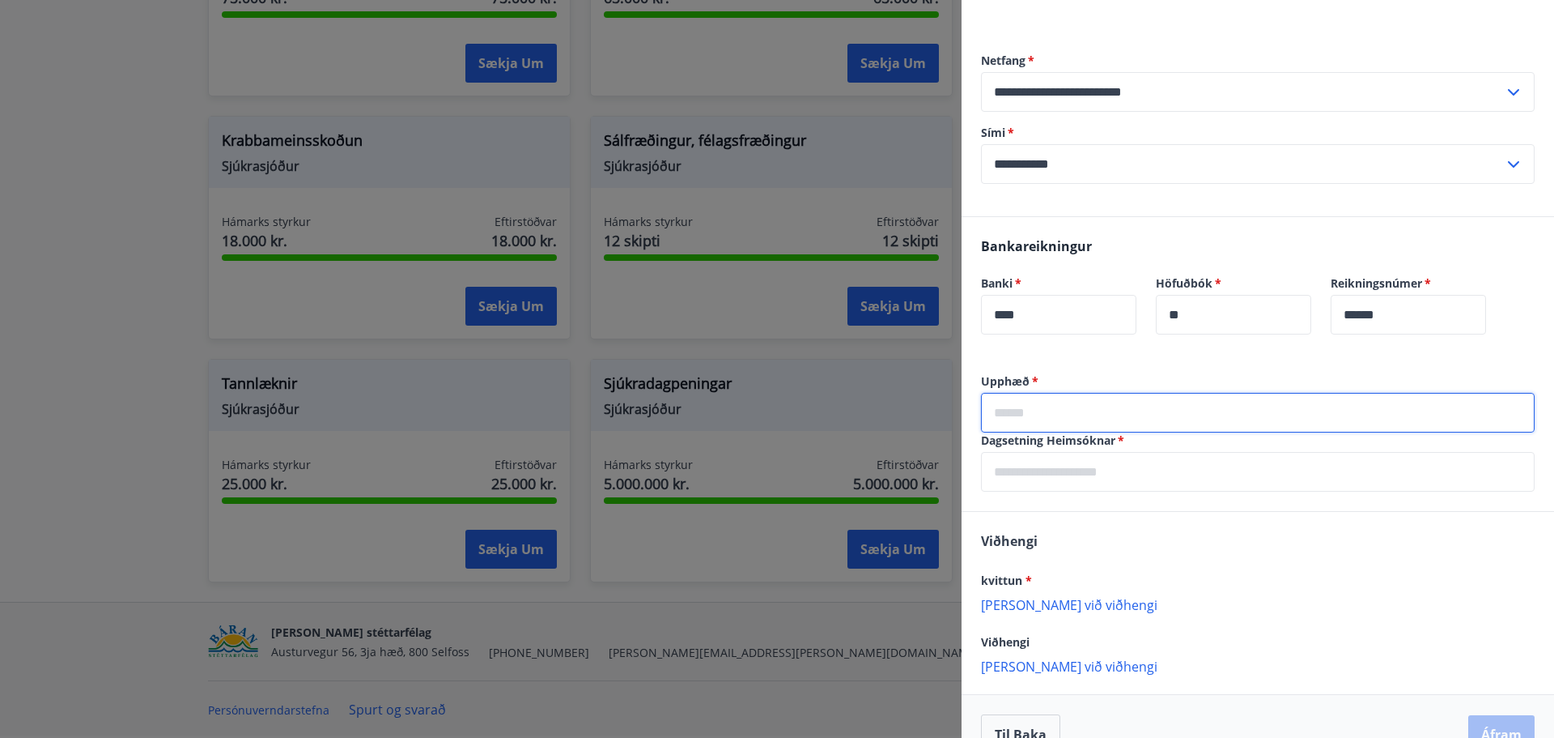
click at [1077, 426] on input "text" at bounding box center [1258, 413] width 554 height 40
type input "*****"
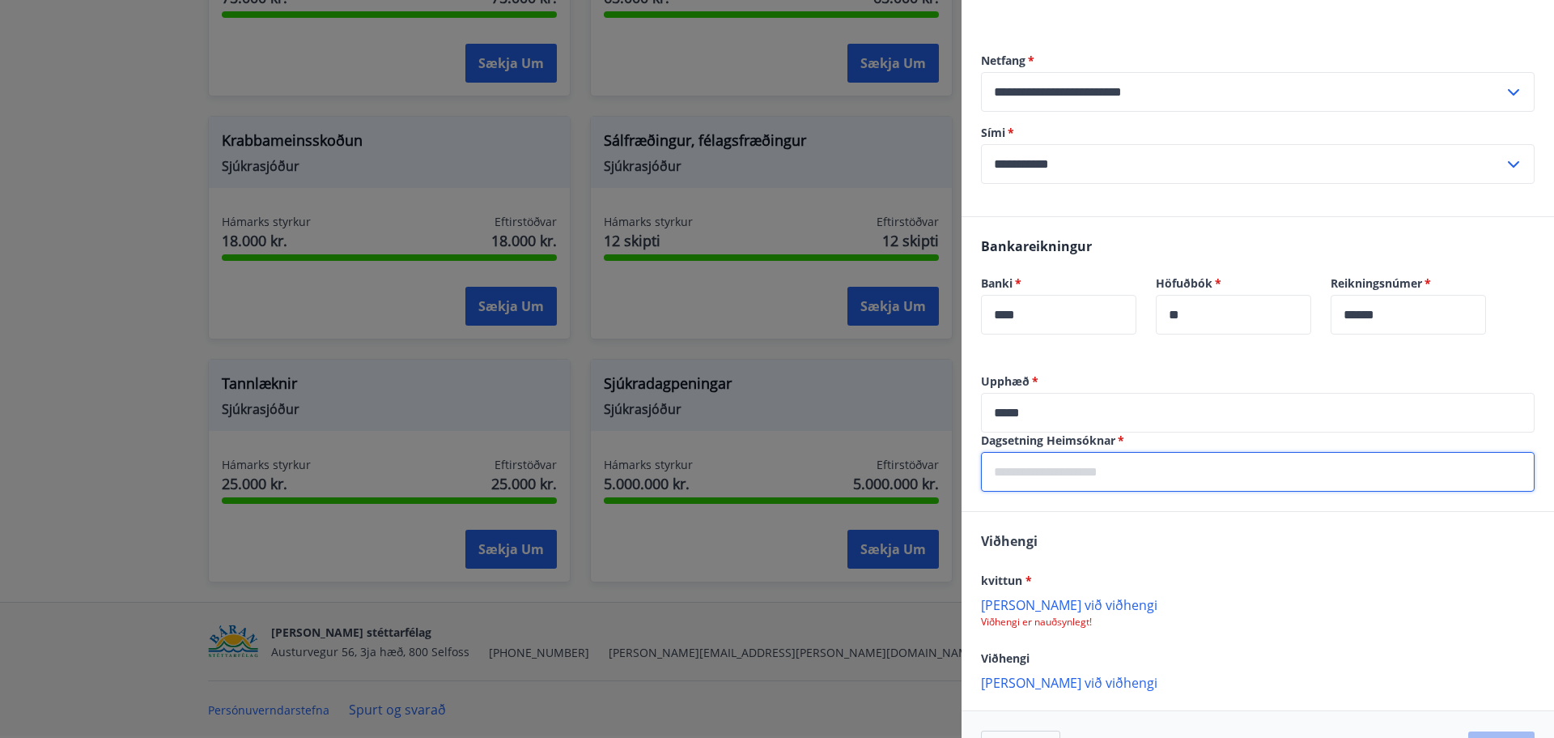
click at [1070, 478] on input "text" at bounding box center [1258, 472] width 554 height 40
type input "**********"
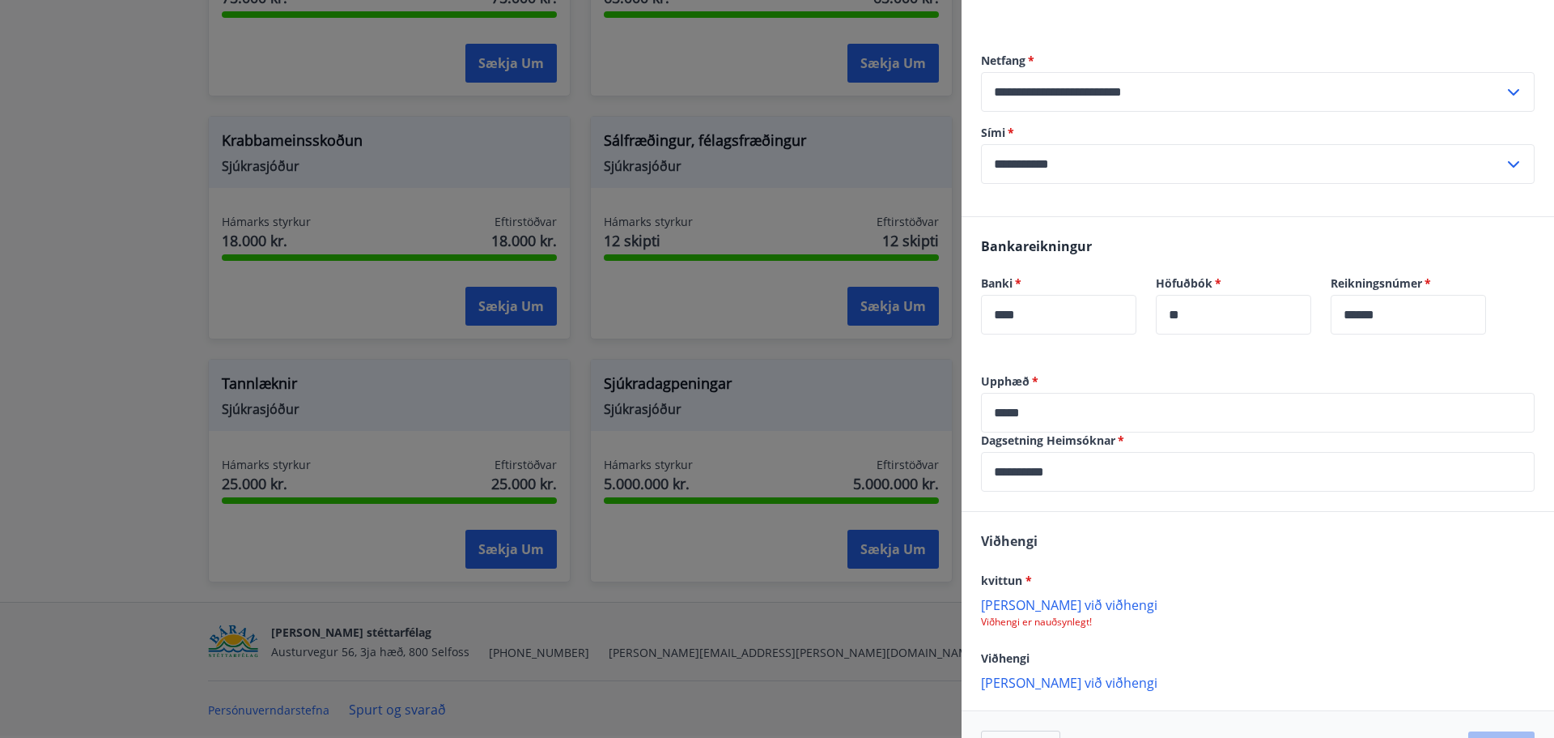
click at [1040, 606] on p "[PERSON_NAME] við viðhengi" at bounding box center [1258, 604] width 554 height 16
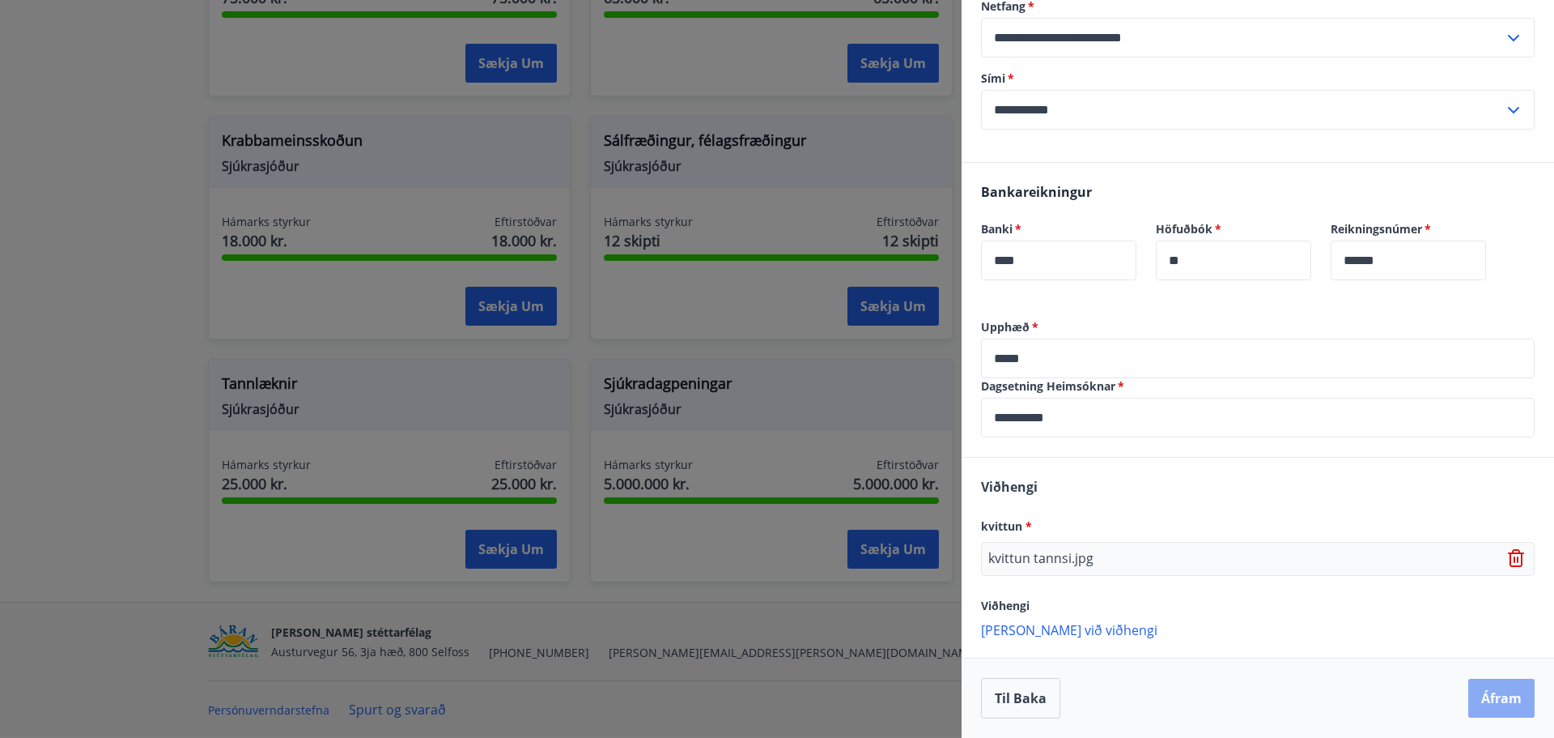
click at [1480, 711] on button "Áfram" at bounding box center [1502, 697] width 66 height 39
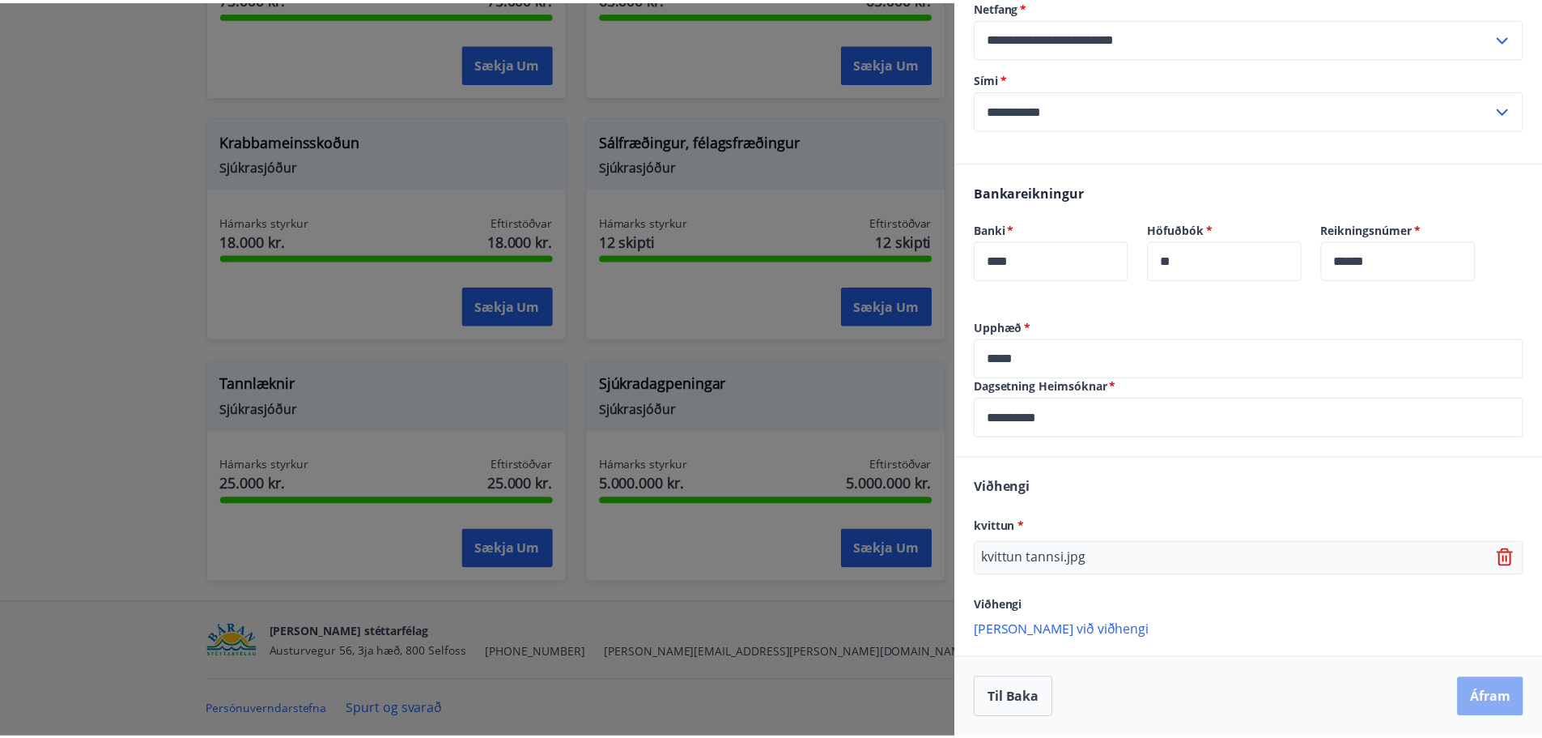
scroll to position [0, 0]
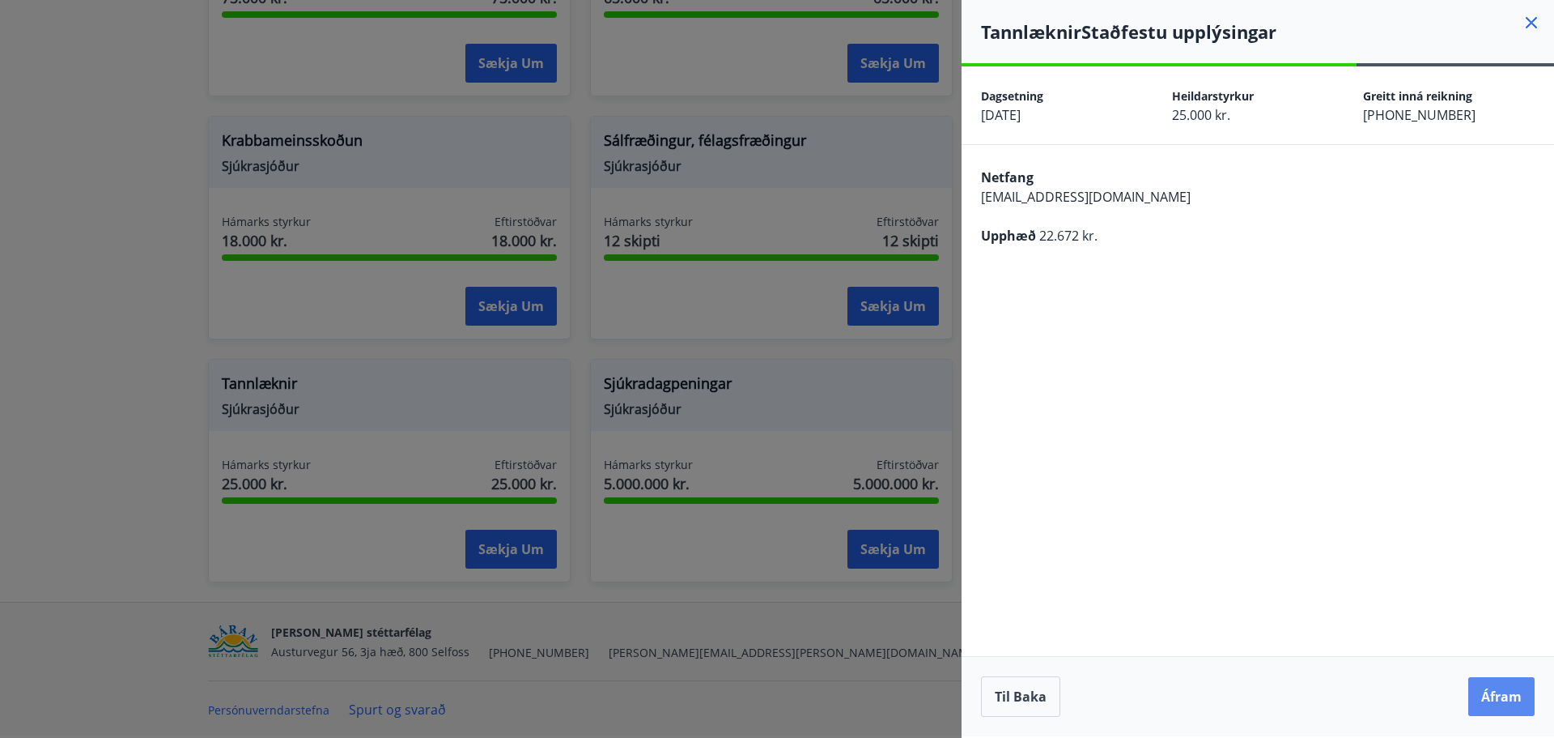
click at [1495, 687] on button "Áfram" at bounding box center [1502, 696] width 66 height 39
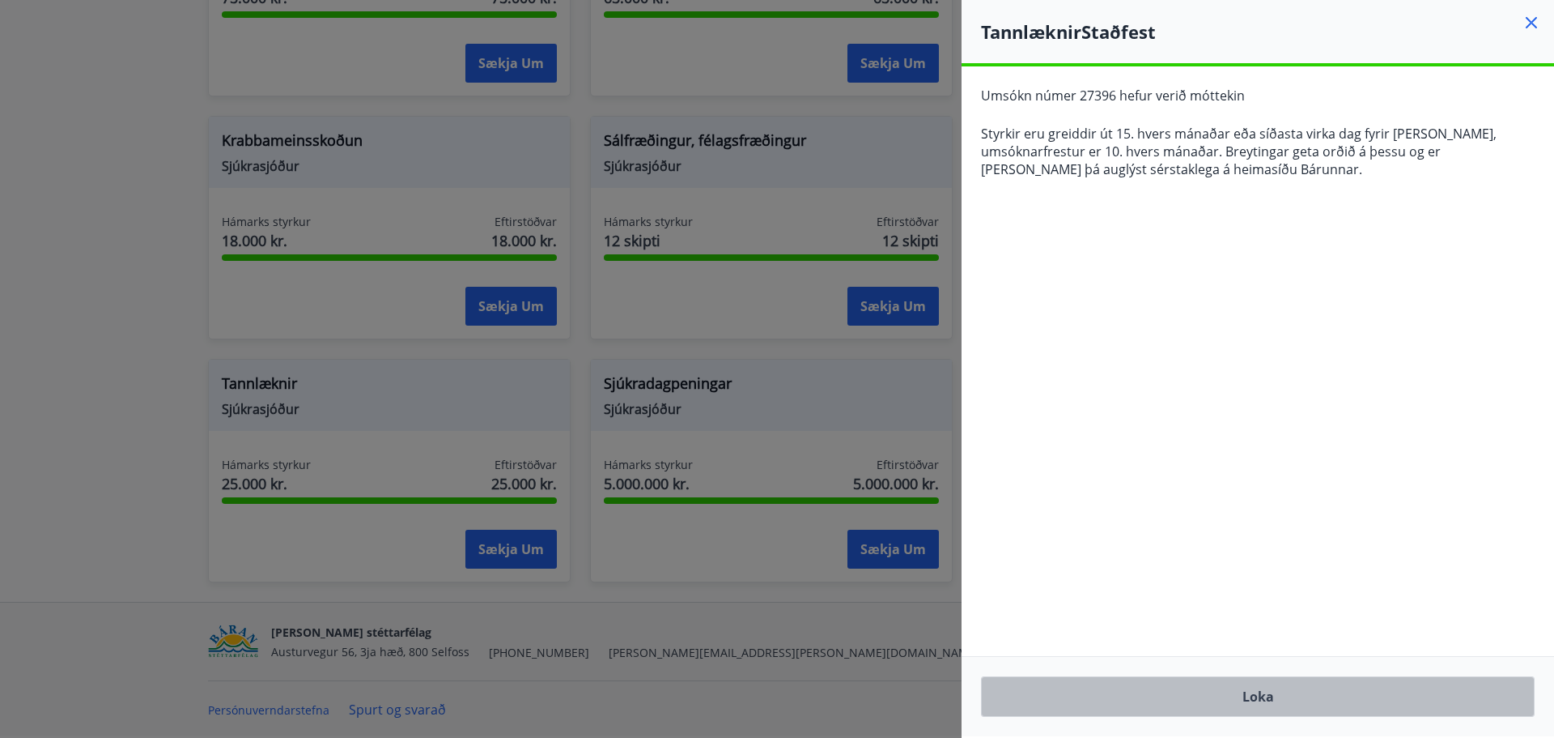
click at [1167, 706] on button "Loka" at bounding box center [1258, 696] width 554 height 40
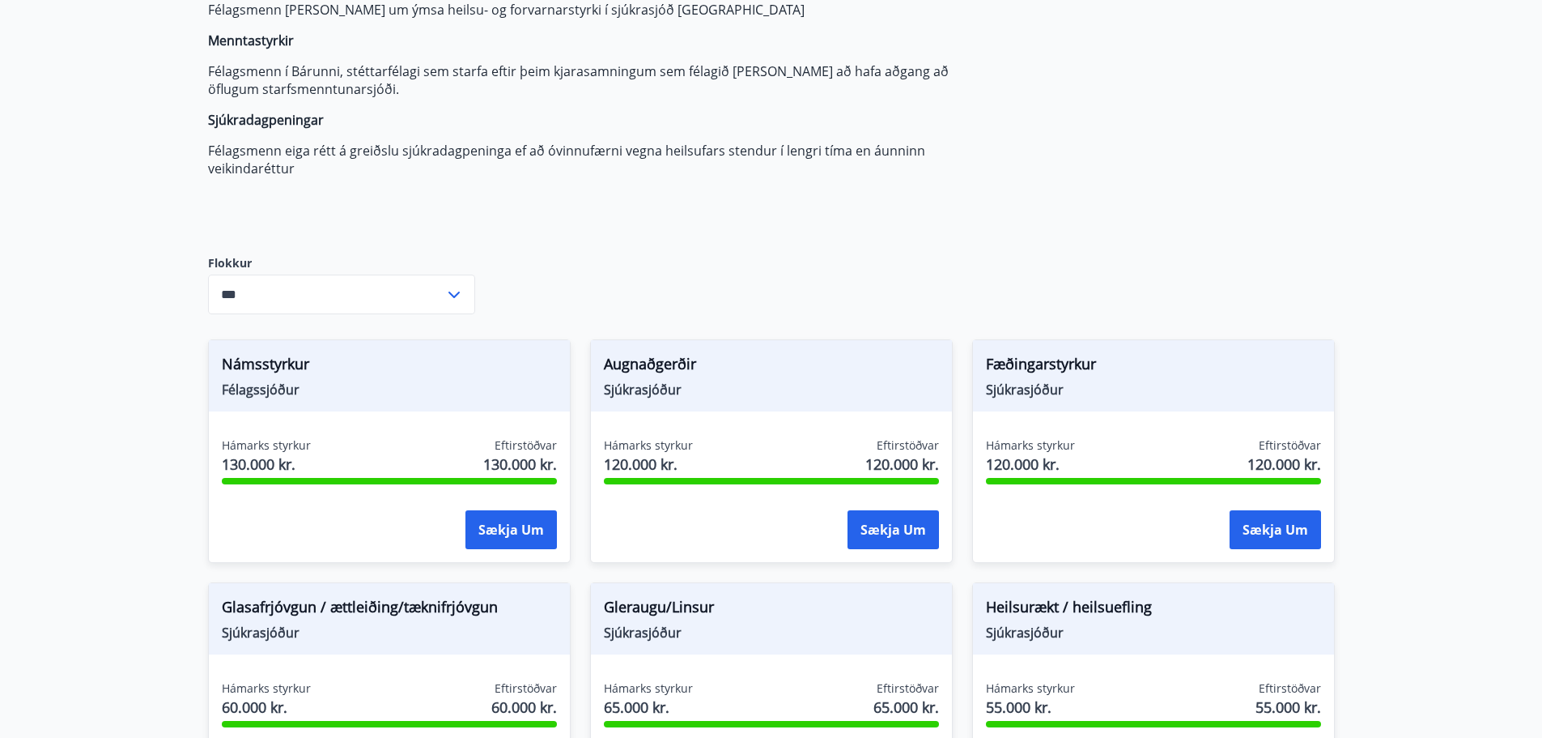
scroll to position [215, 0]
